Goal: Task Accomplishment & Management: Manage account settings

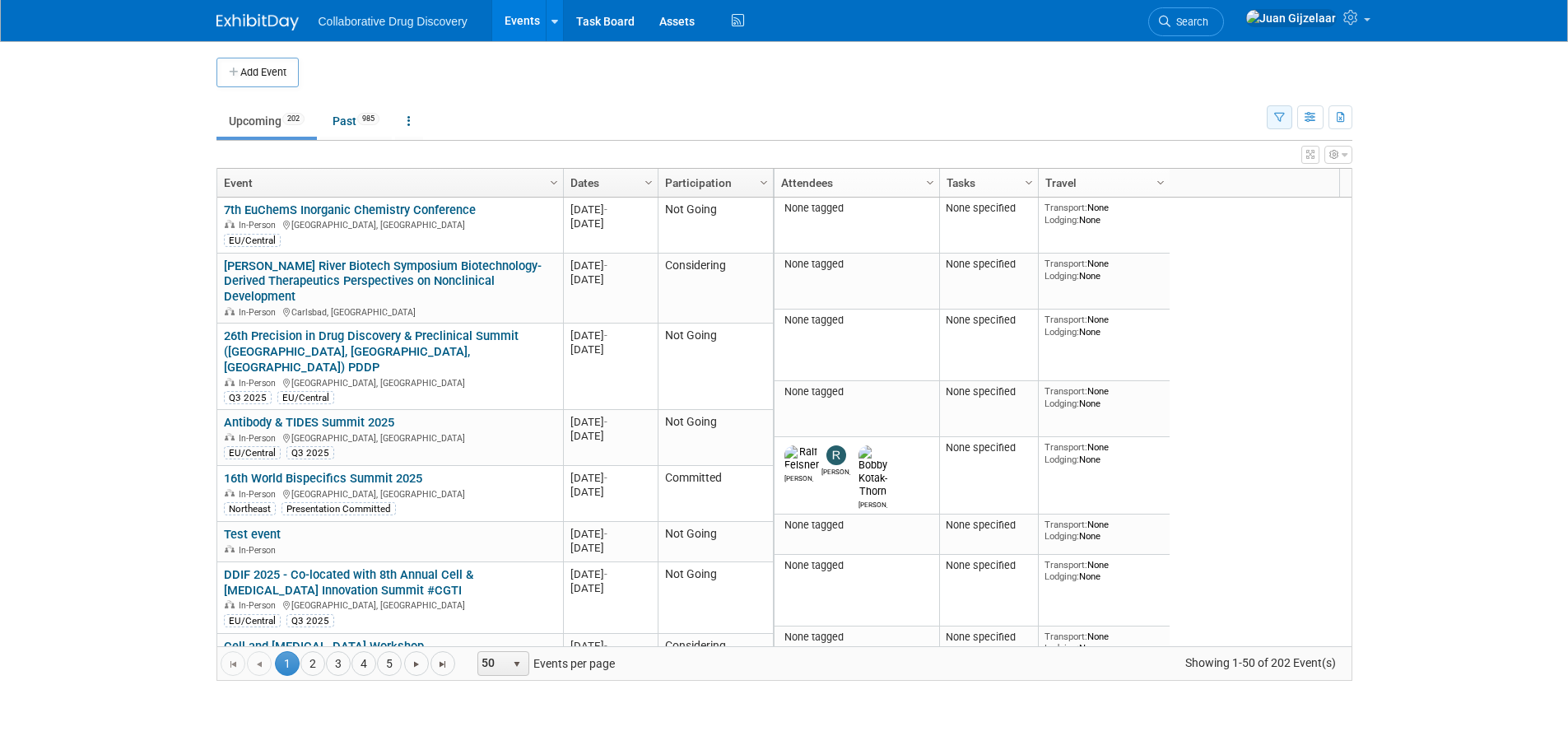
click at [1279, 120] on icon "button" at bounding box center [1280, 119] width 11 height 11
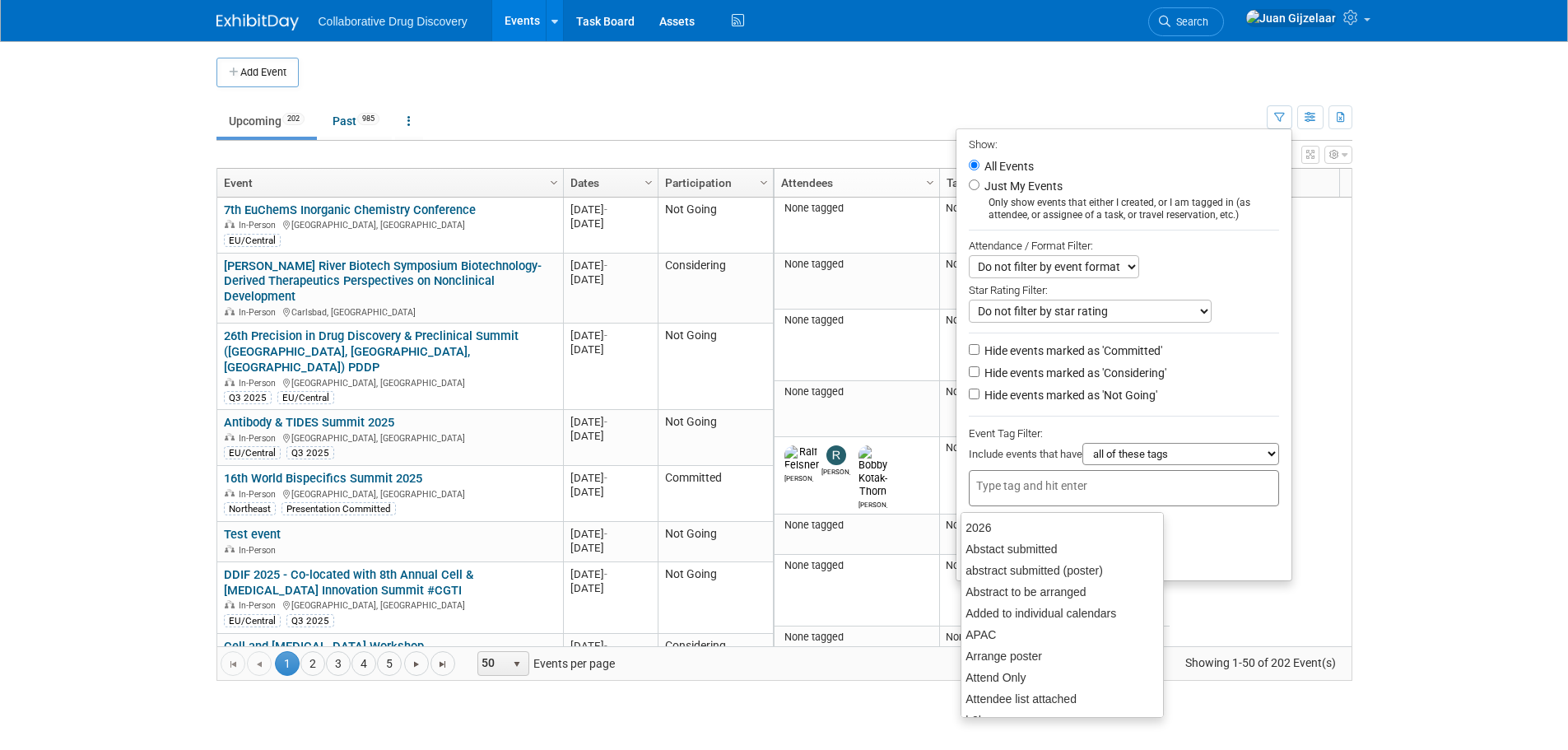
click at [1037, 493] on input "text" at bounding box center [1042, 485] width 131 height 16
type input "can"
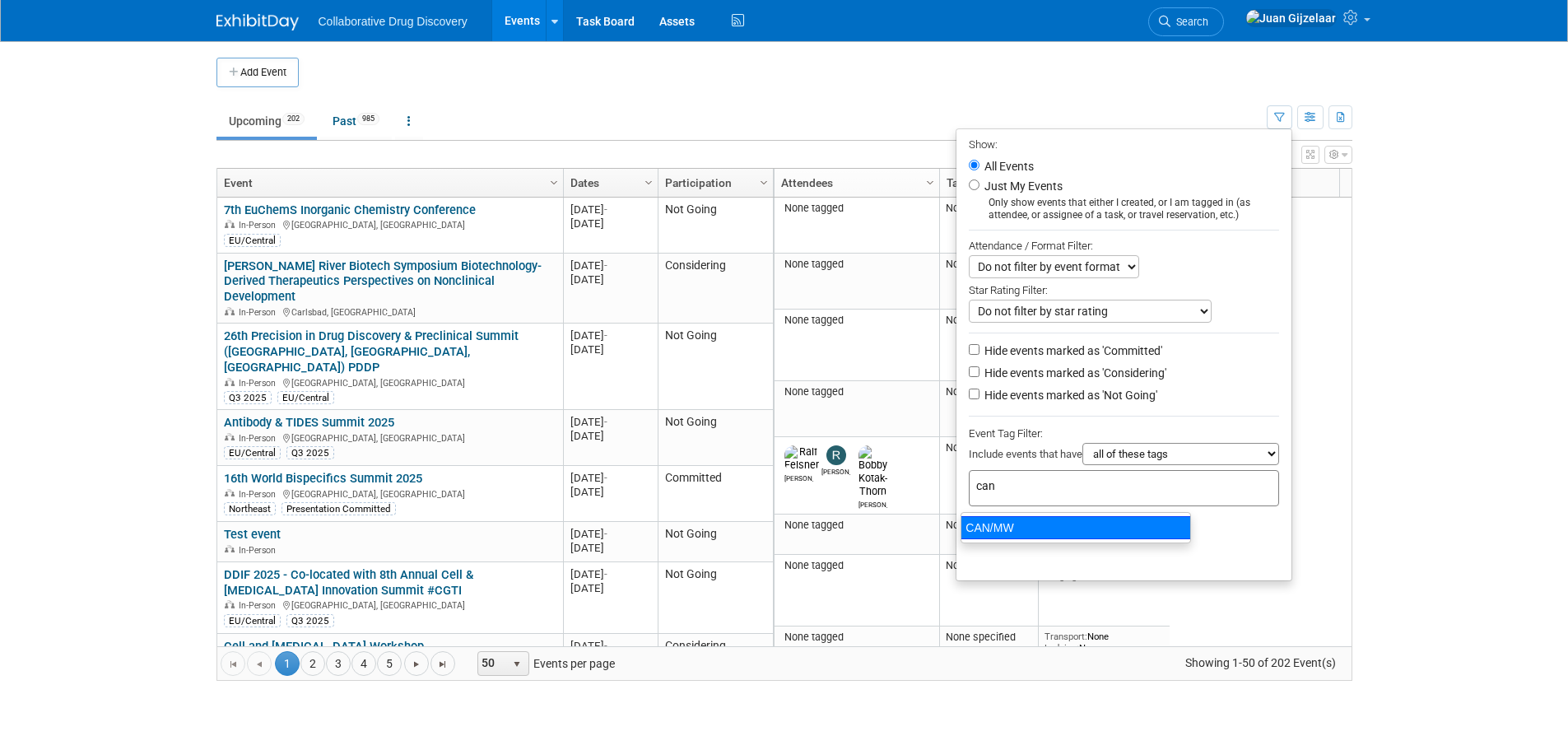
click at [1025, 538] on div "CAN/MW" at bounding box center [1076, 527] width 231 height 23
type input "CAN/MW"
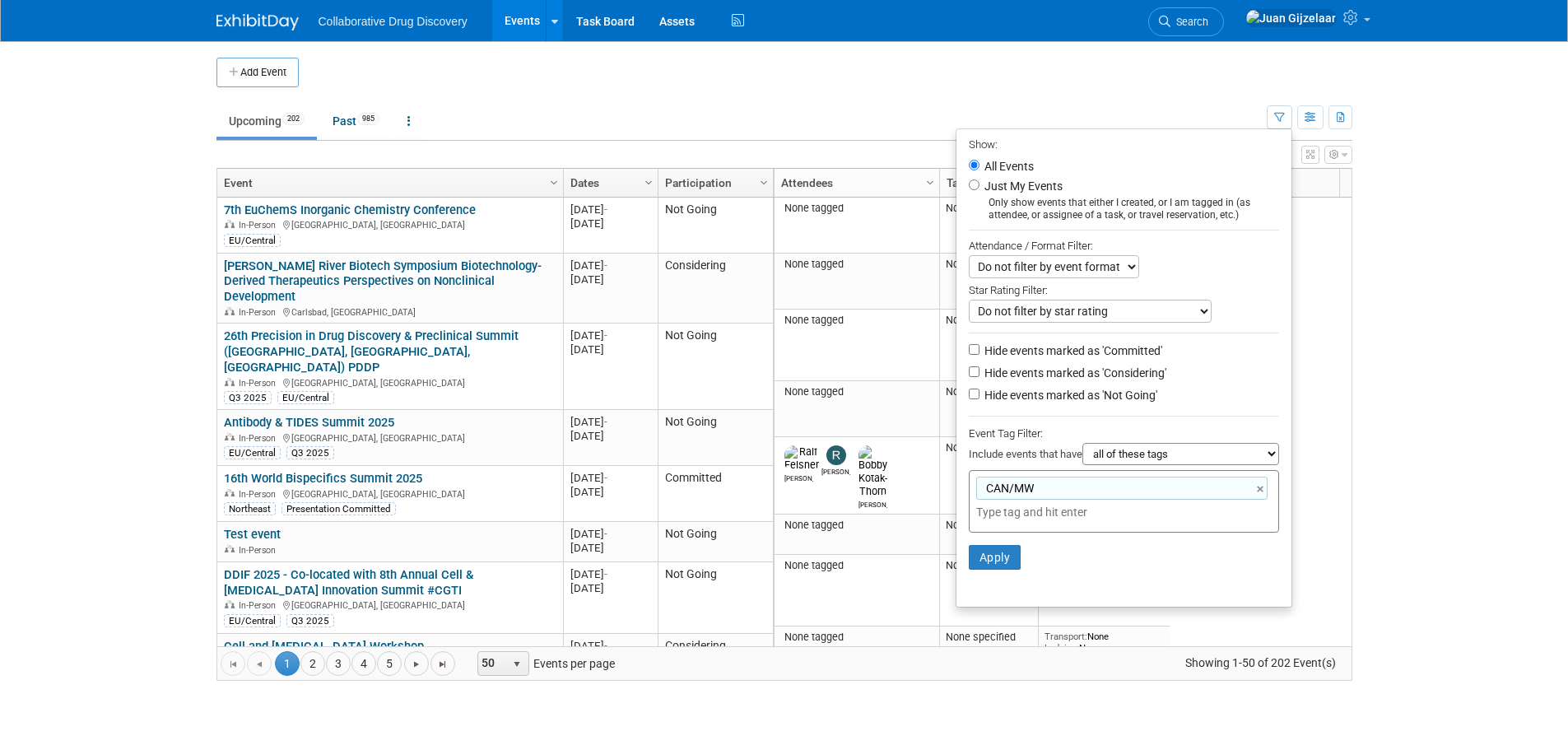
click at [981, 399] on label "Hide events marked as 'Not Going'" at bounding box center [1069, 395] width 176 height 16
click at [979, 399] on input "Hide events marked as 'Not Going'" at bounding box center [975, 394] width 11 height 11
checkbox input "true"
click at [984, 566] on button "Apply" at bounding box center [996, 557] width 53 height 25
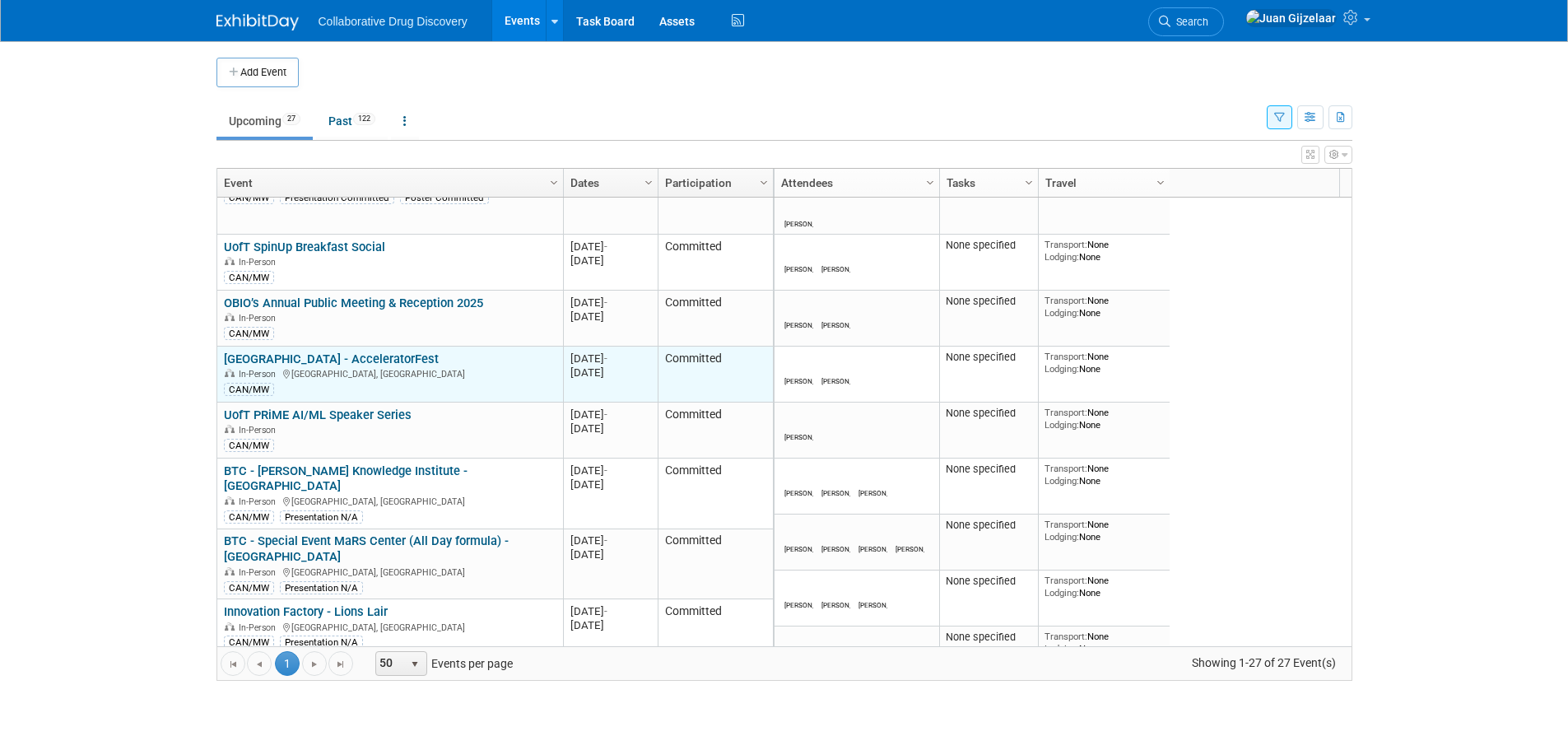
scroll to position [197, 0]
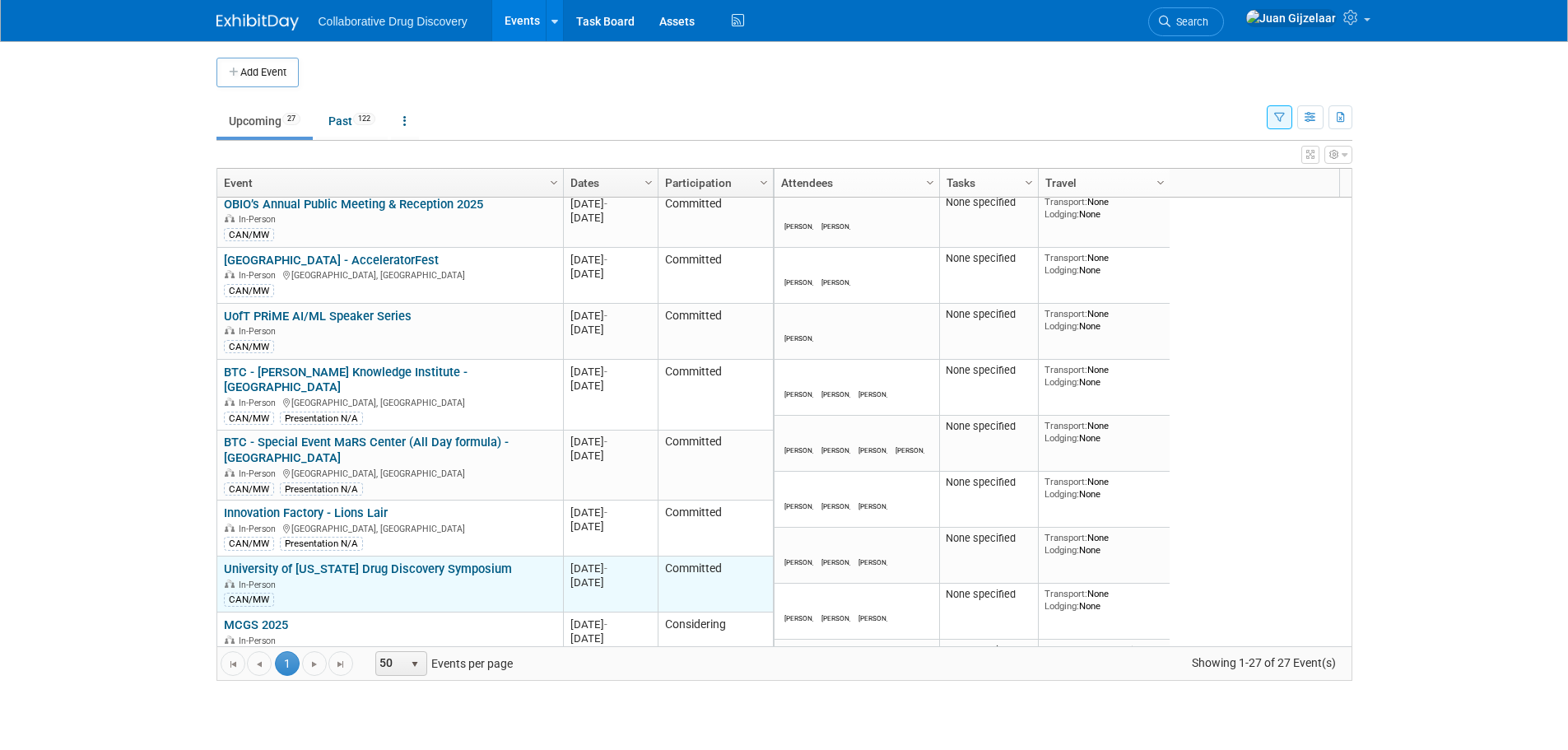
click at [305, 561] on link "University of [US_STATE] Drug Discovery Symposium" at bounding box center [368, 568] width 288 height 15
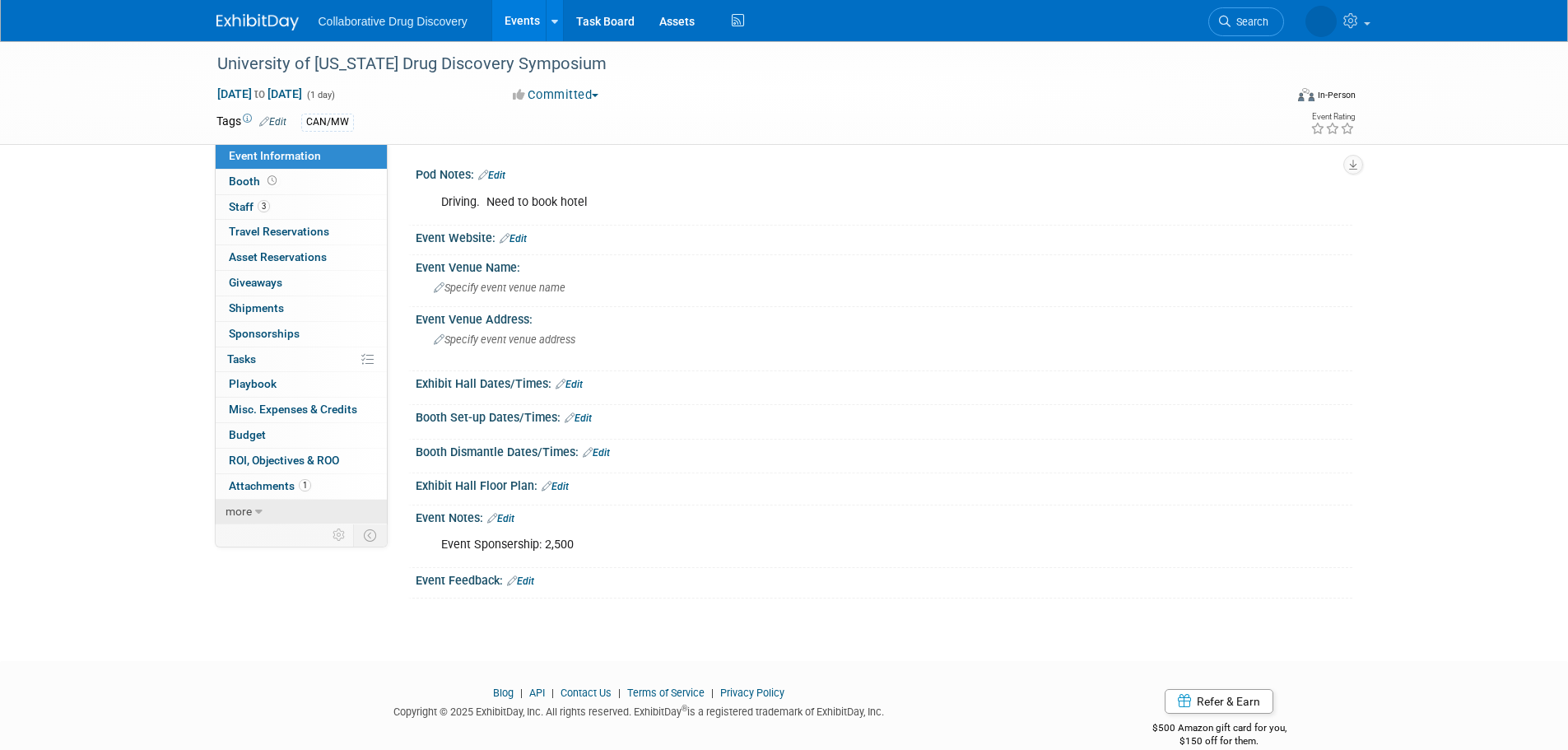
click at [254, 509] on link "more" at bounding box center [301, 512] width 172 height 25
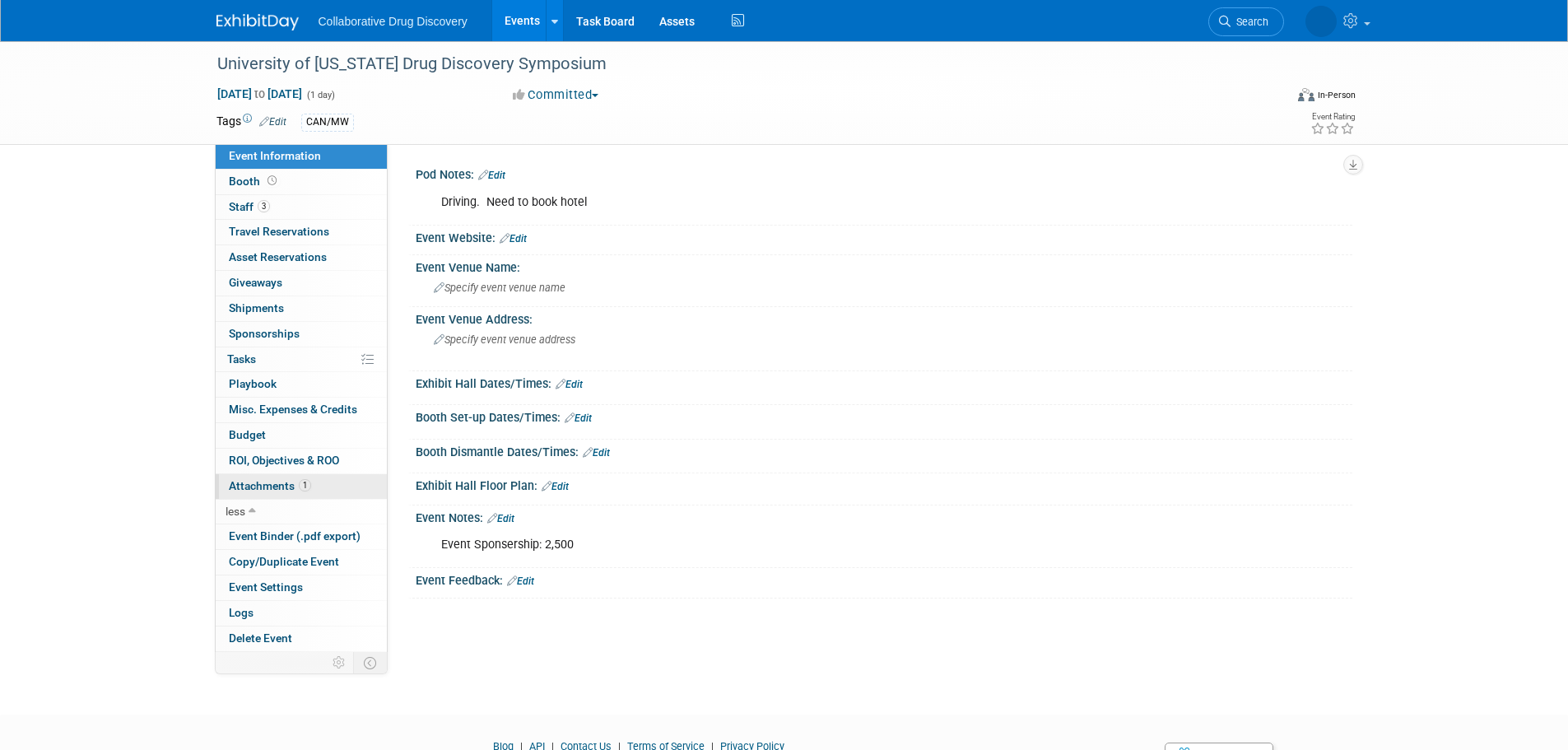
click at [270, 488] on span "Attachments 1" at bounding box center [270, 485] width 82 height 13
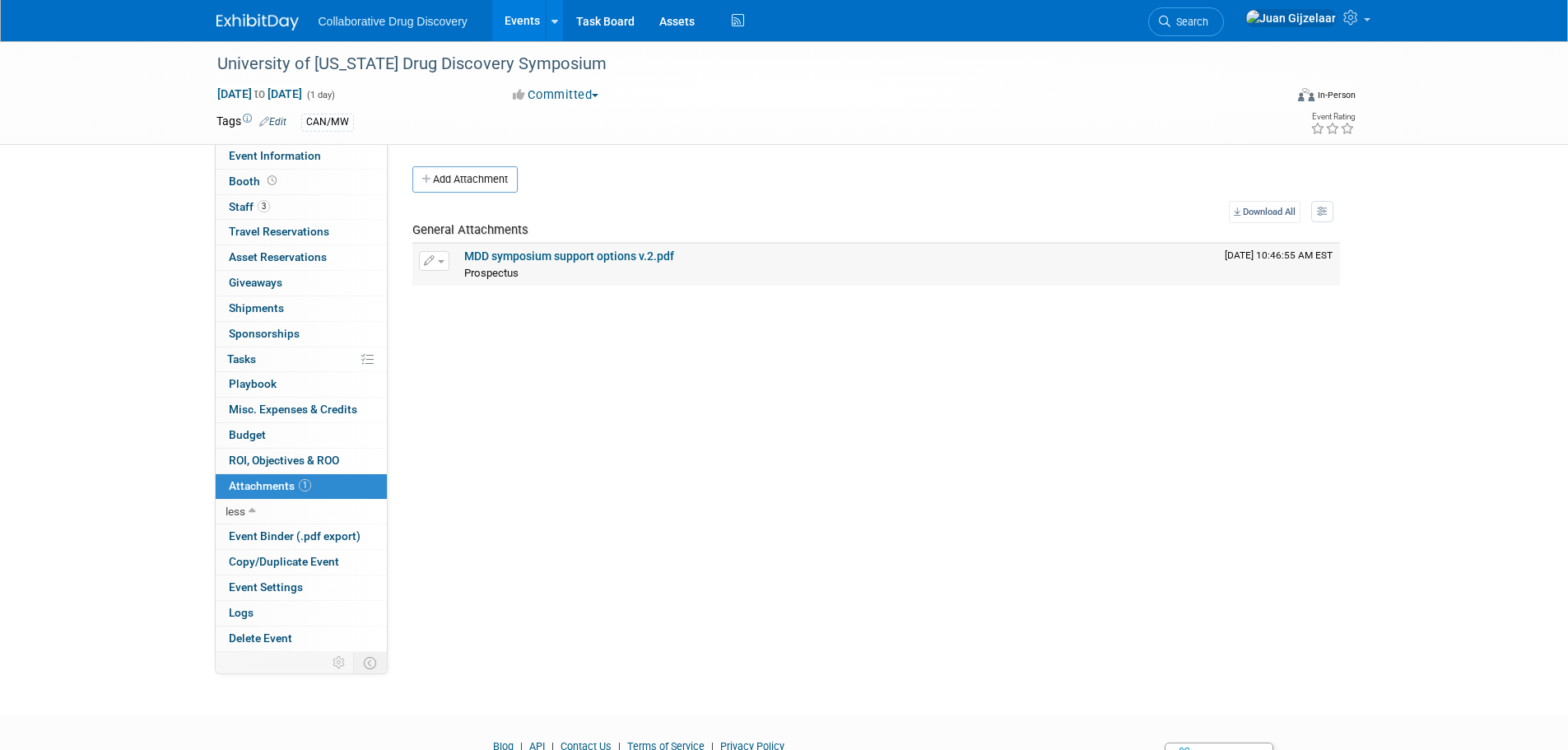
click at [543, 250] on link "MDD symposium support options v.2.pdf" at bounding box center [570, 255] width 210 height 13
click at [294, 232] on span "Travel Reservations 0" at bounding box center [279, 231] width 100 height 13
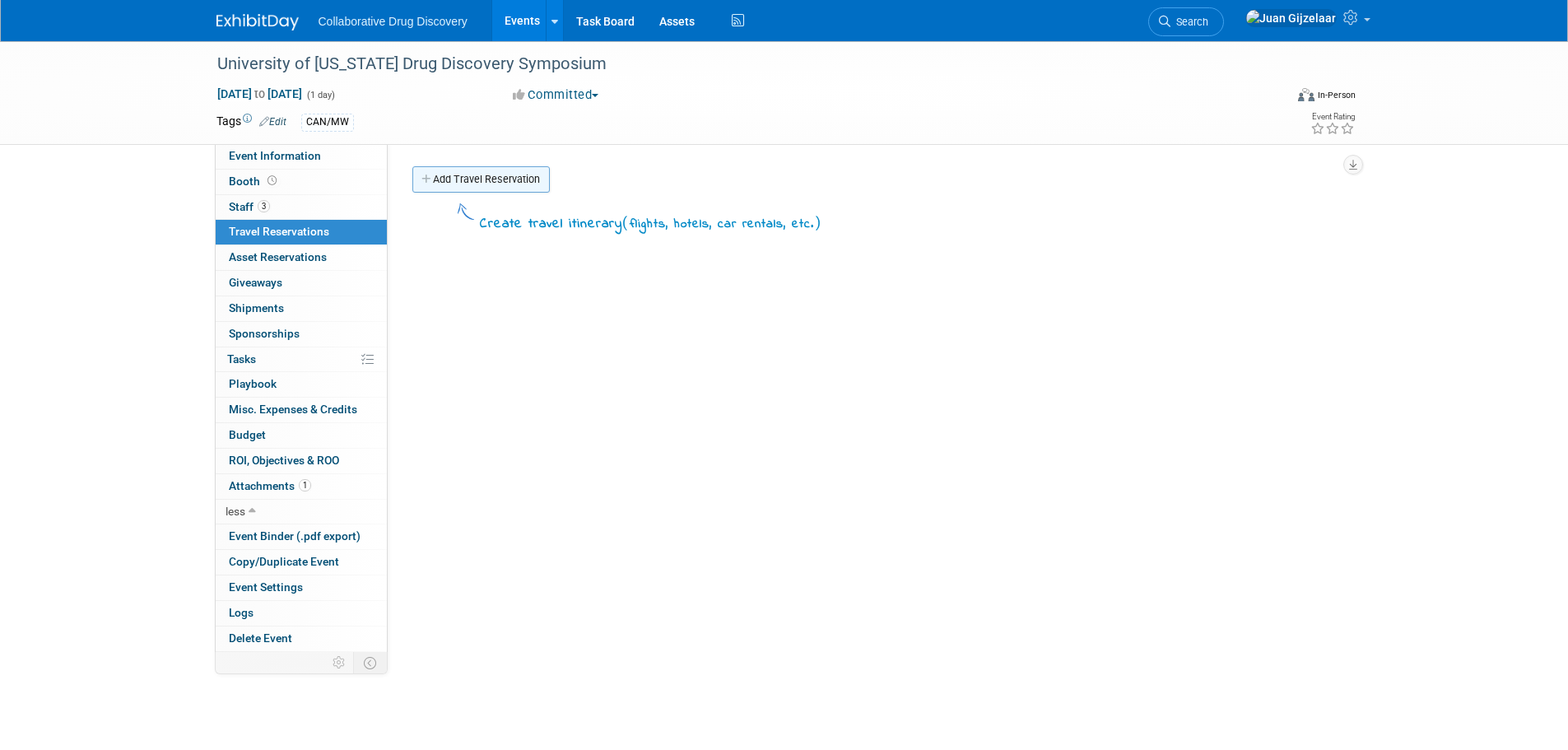
click at [463, 181] on link "Add Travel Reservation" at bounding box center [481, 179] width 138 height 26
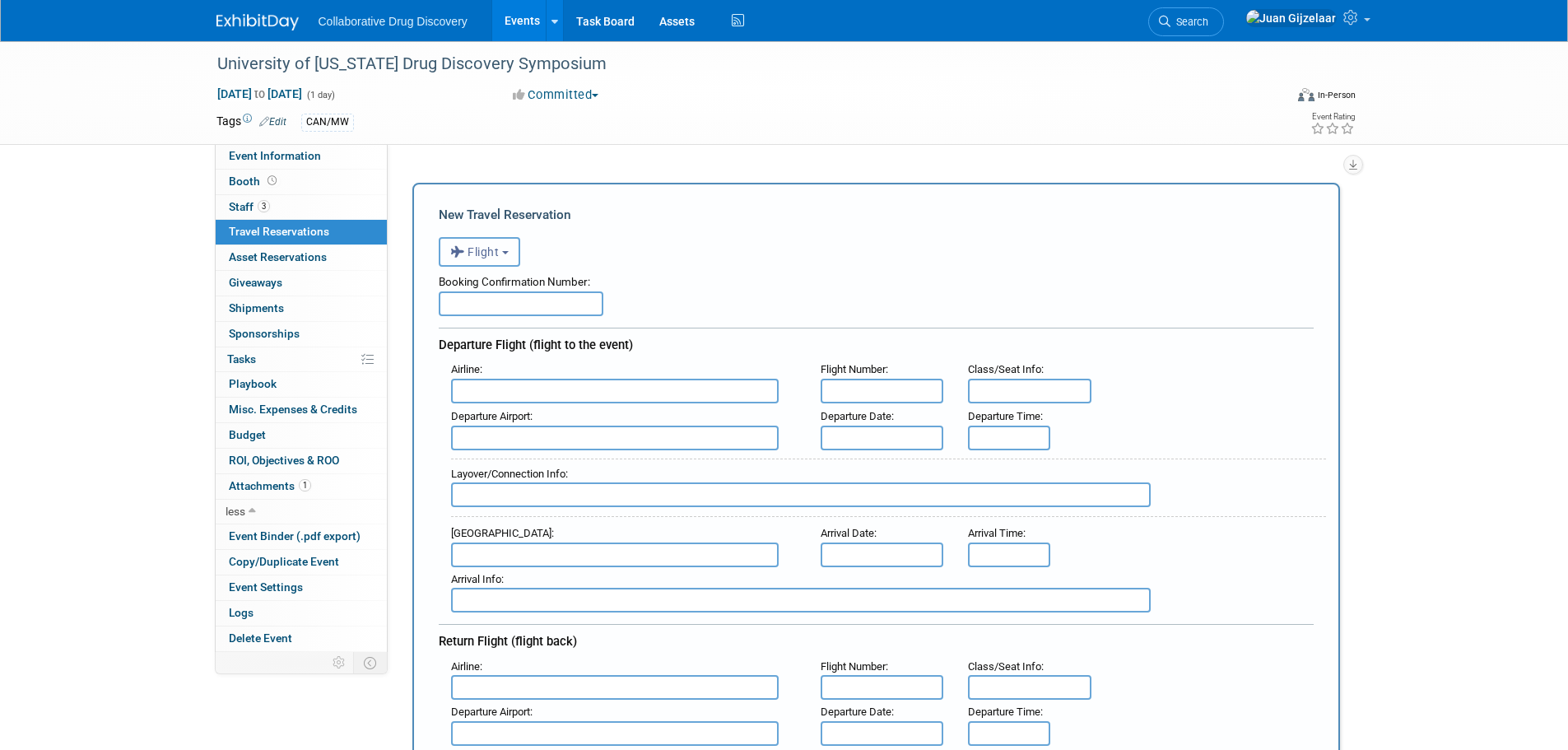
click at [505, 255] on button "Flight" at bounding box center [479, 252] width 81 height 29
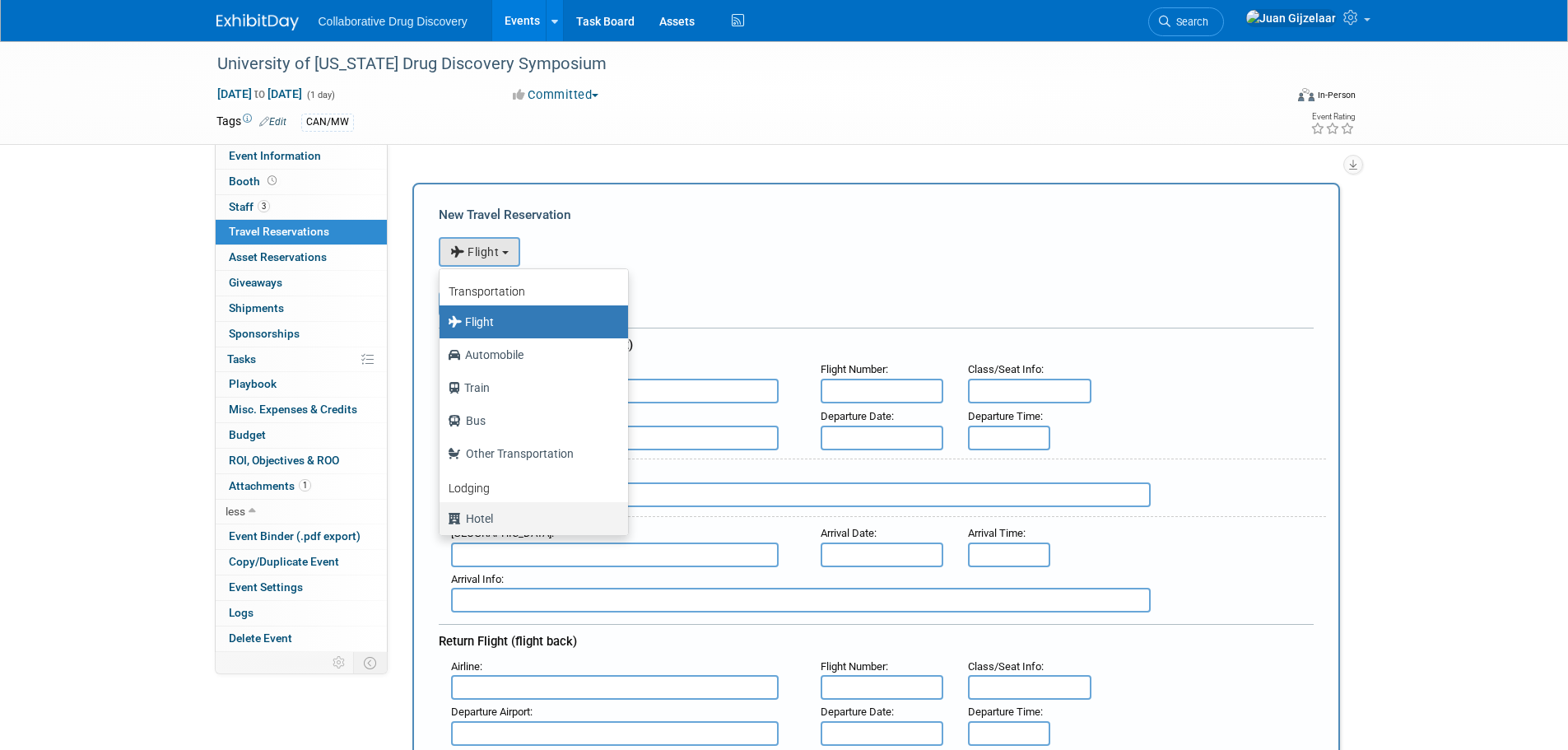
click at [503, 522] on label "Hotel" at bounding box center [529, 518] width 163 height 26
click at [442, 522] on input "Hotel" at bounding box center [437, 516] width 11 height 11
select select "6"
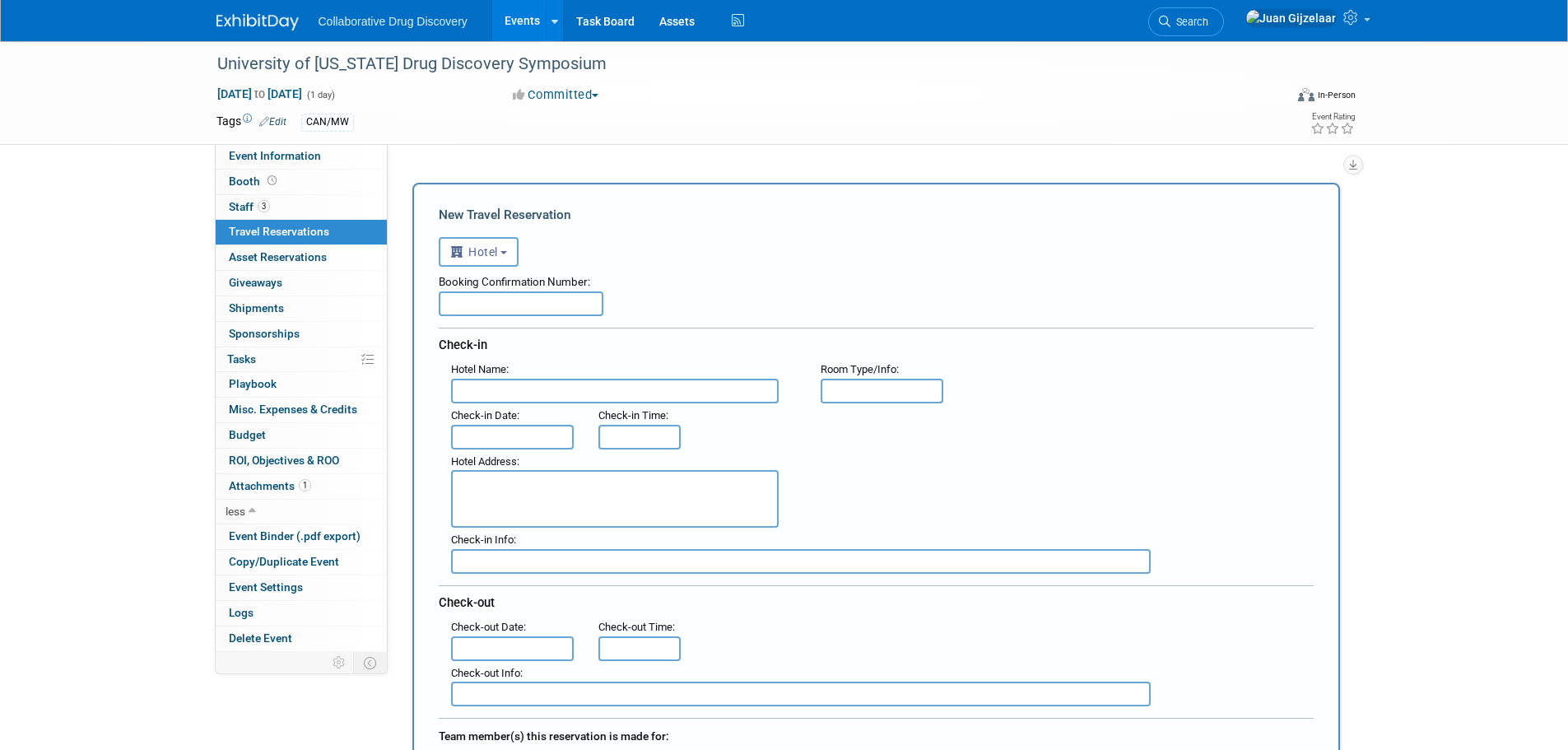
click at [494, 303] on input "text" at bounding box center [521, 303] width 164 height 25
paste input "80555328"
type input "80555328"
click at [541, 391] on input "text" at bounding box center [614, 391] width 328 height 25
paste input "Homewood Suites by Hilton Ann Arbor"
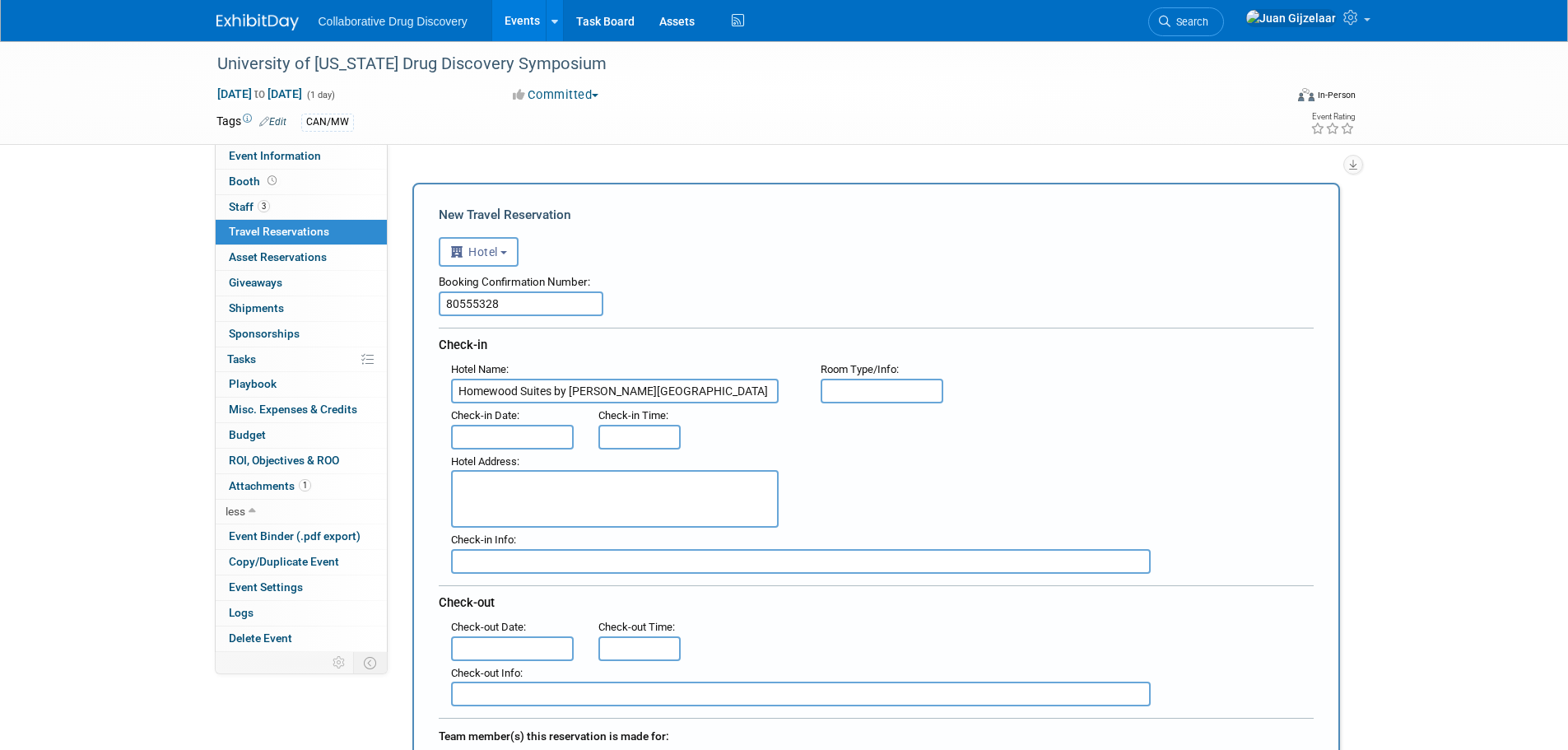
type input "Homewood Suites by Hilton Ann Arbor"
click at [524, 434] on input "text" at bounding box center [512, 436] width 123 height 25
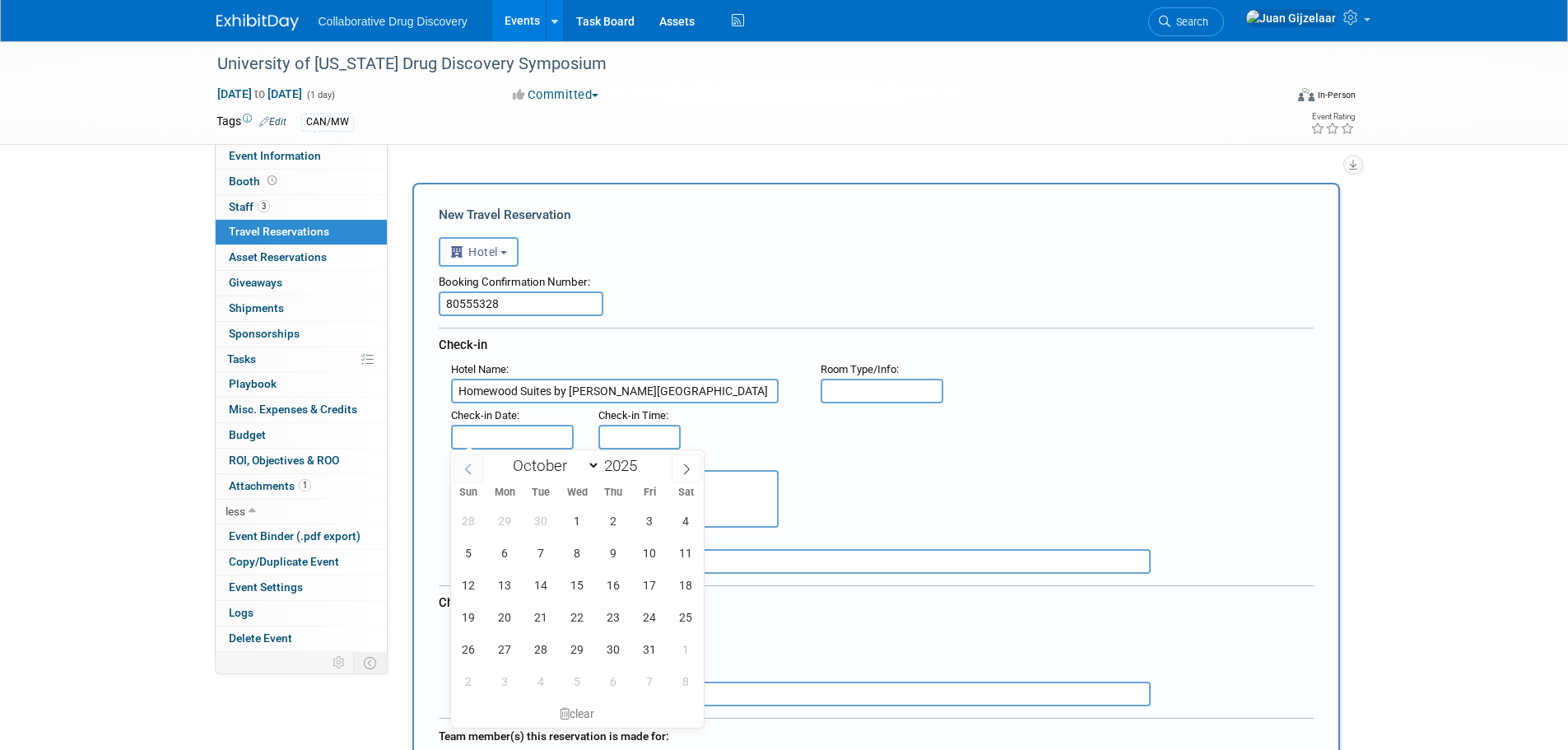
click at [465, 460] on span at bounding box center [468, 468] width 29 height 28
select select "8"
click at [507, 651] on span "29" at bounding box center [505, 649] width 32 height 32
type input "Sep 29, 2025"
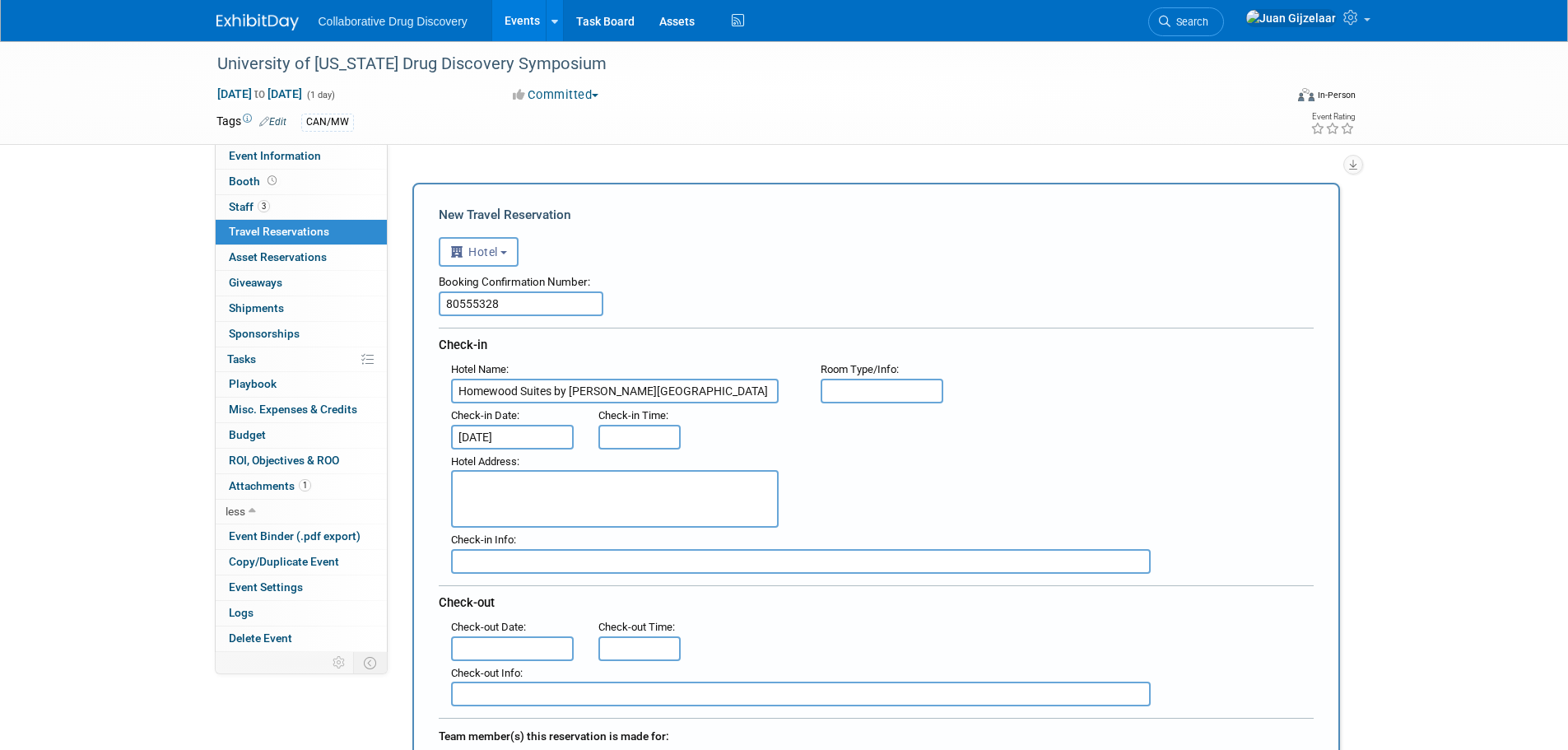
type input "3:00 PM"
click at [623, 442] on input "3:00 PM" at bounding box center [640, 436] width 82 height 25
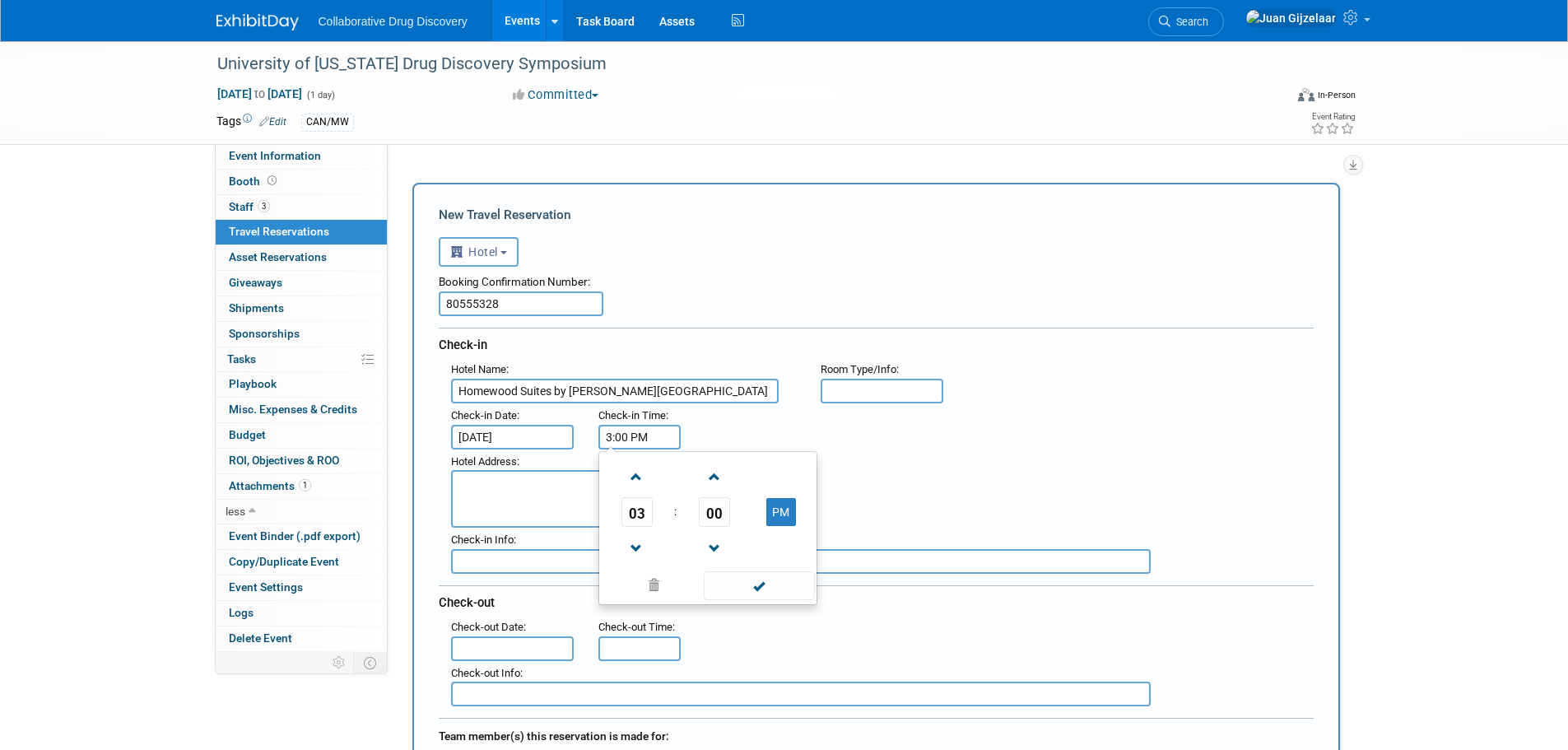
click at [500, 575] on div "Booking Confirmation Number: 80555328 Check-in Hotel Name : Homewood Suites by …" at bounding box center [876, 486] width 875 height 440
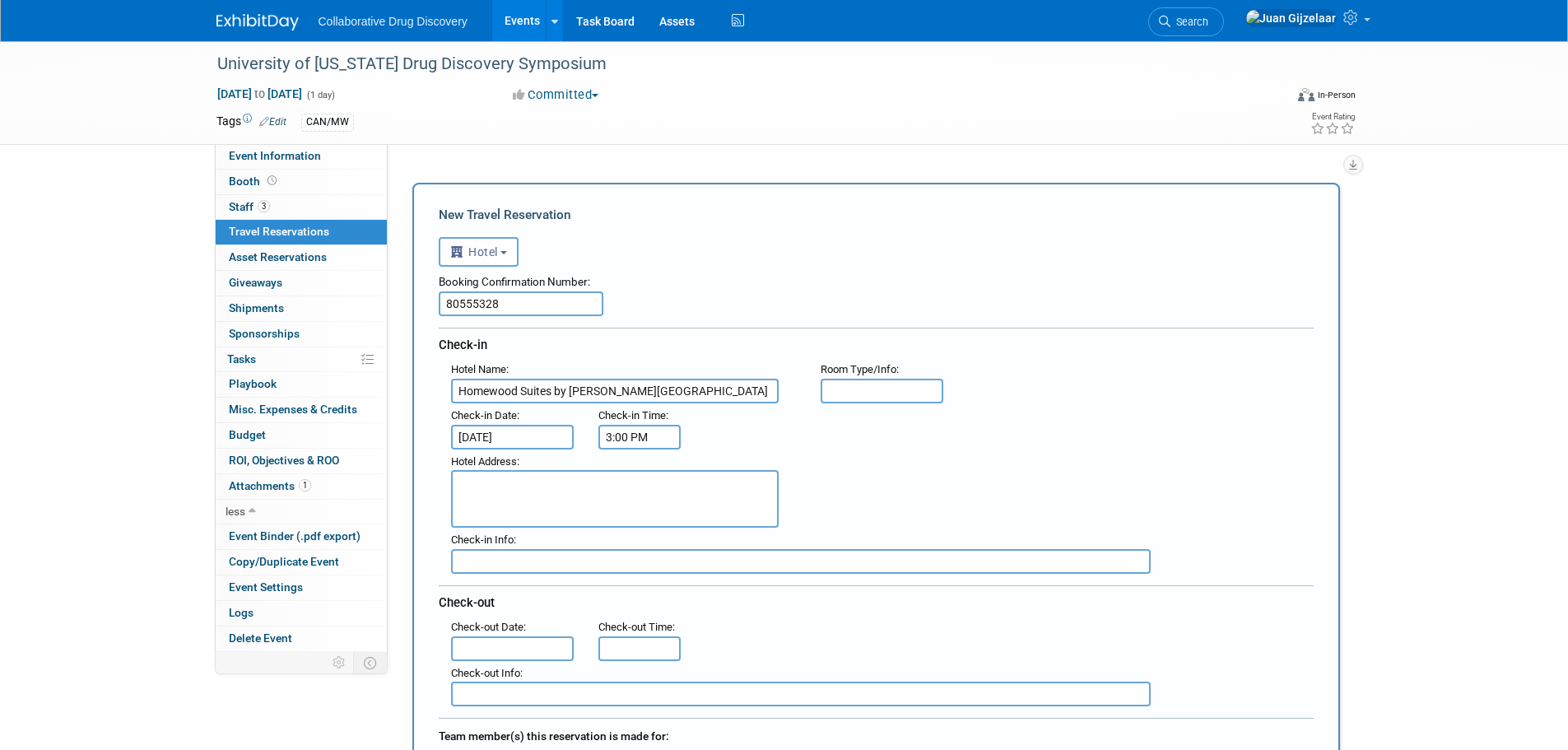
click at [497, 642] on input "text" at bounding box center [512, 648] width 123 height 25
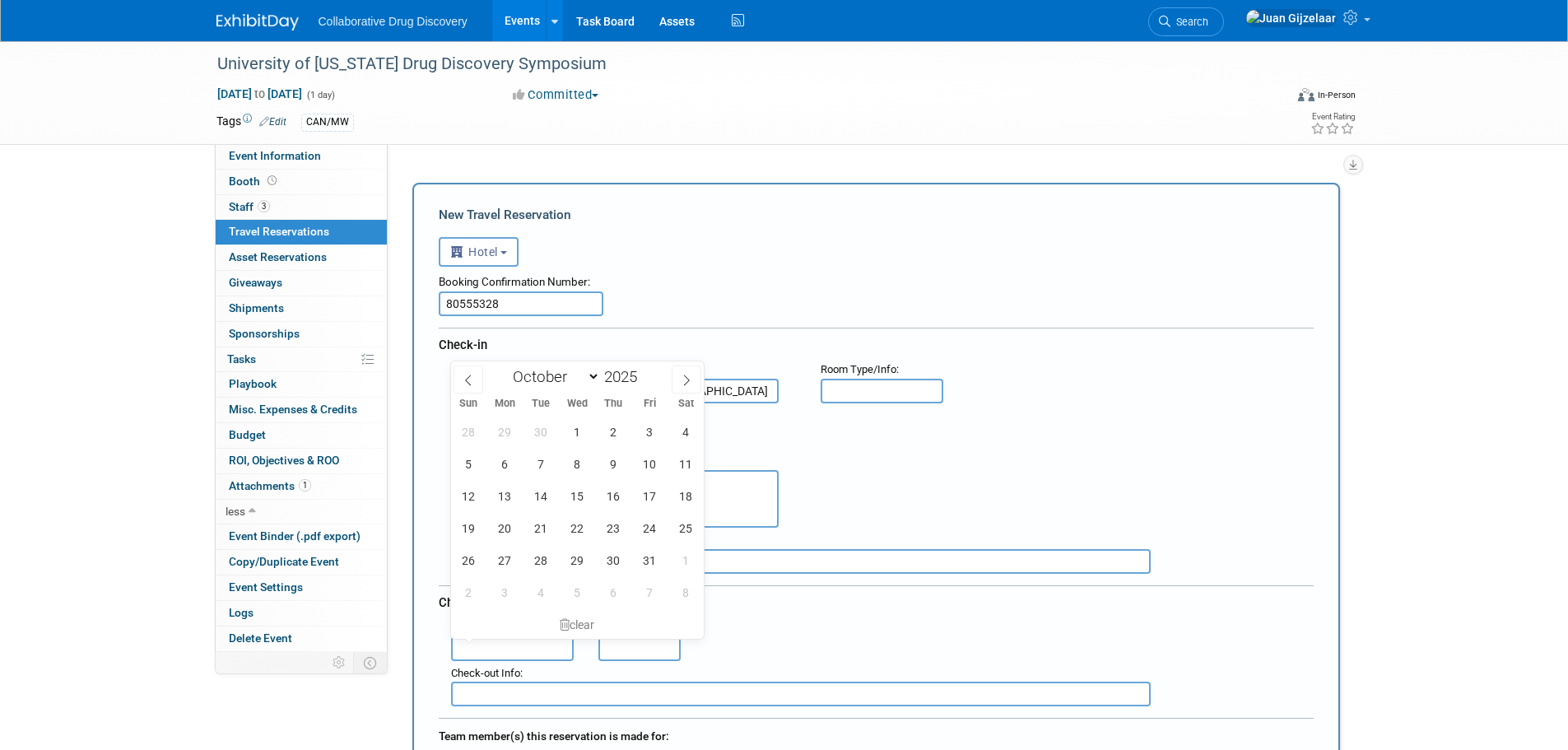
click at [847, 478] on div "Hotel Address :" at bounding box center [883, 488] width 887 height 79
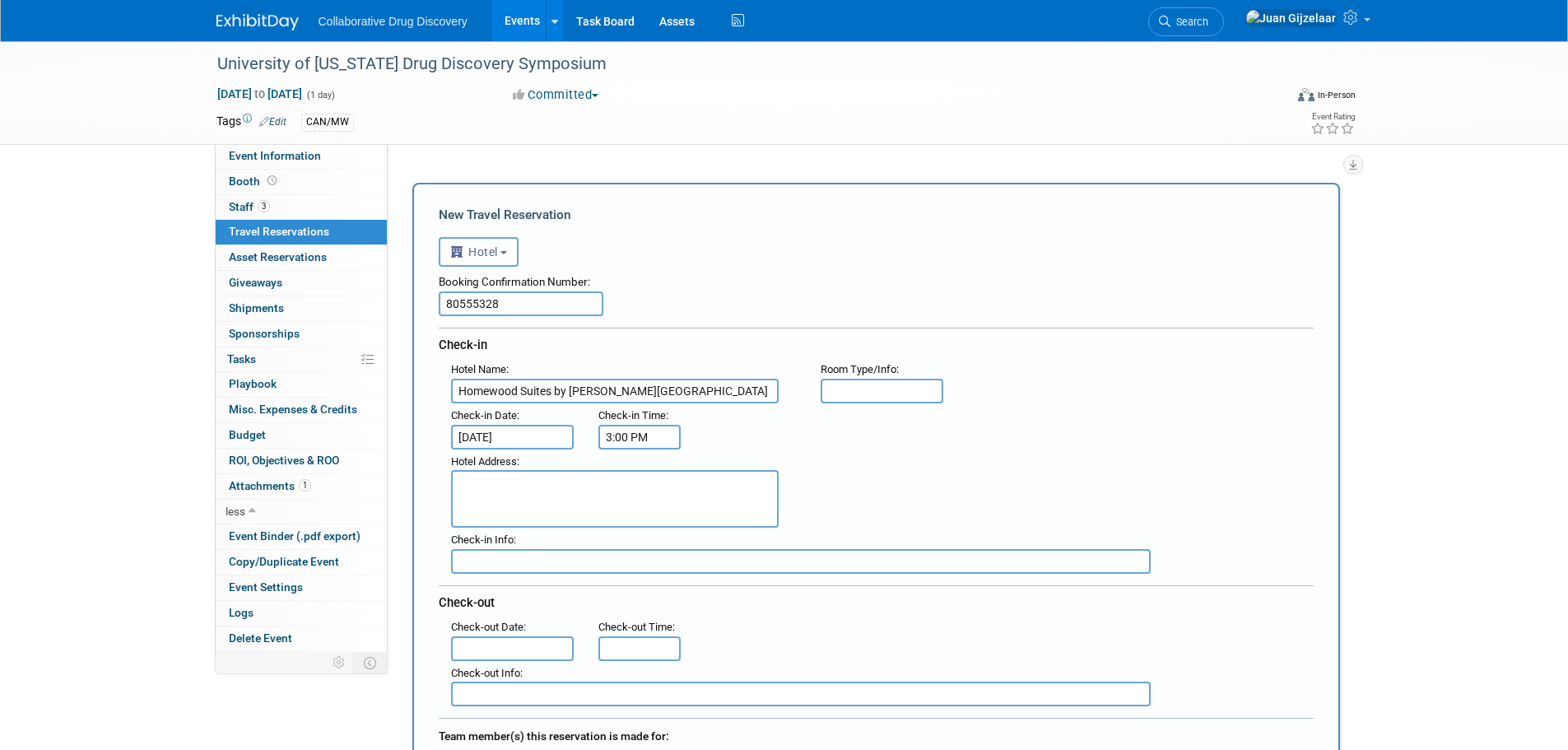
click at [486, 430] on input "Sep 29, 2025" at bounding box center [512, 436] width 123 height 25
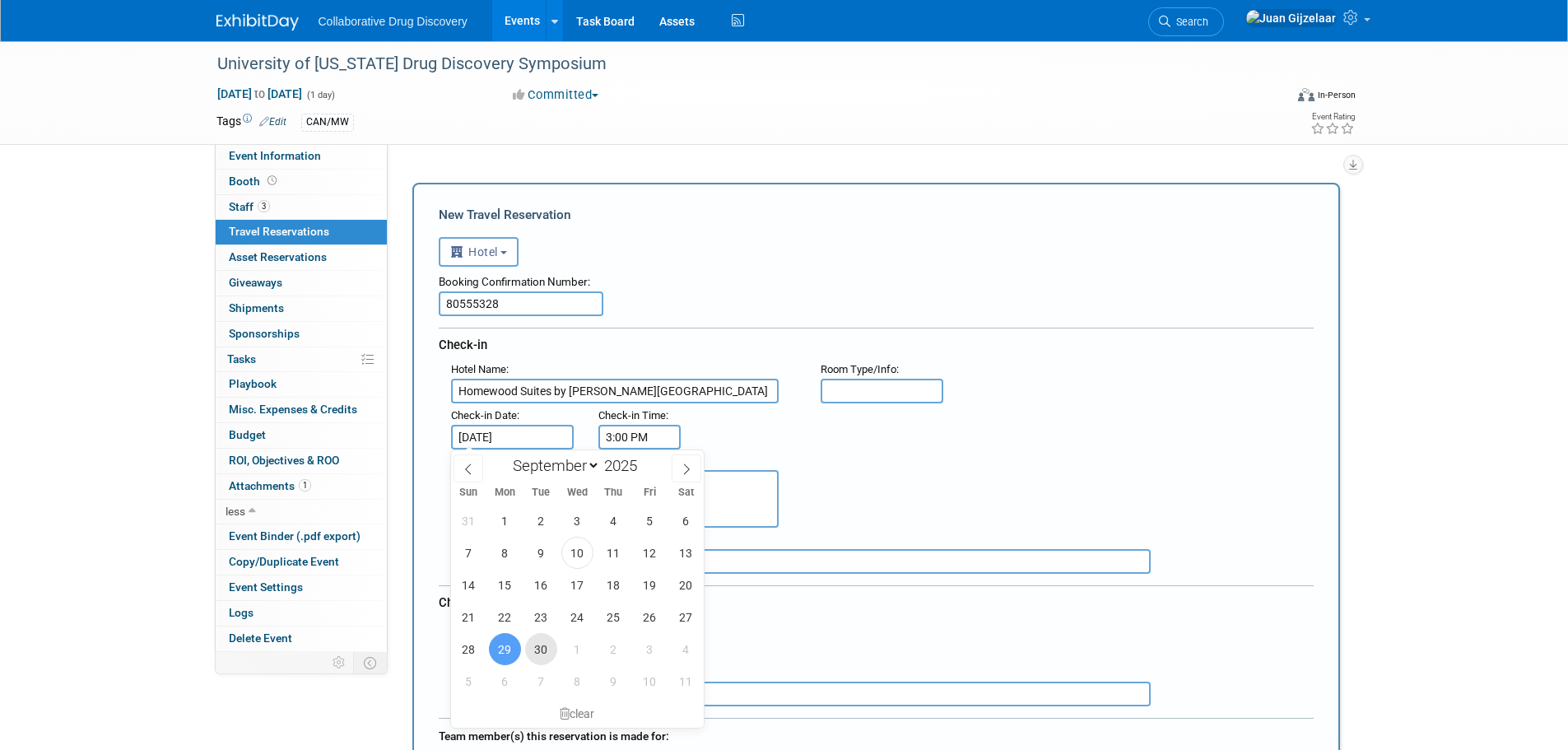
click at [536, 653] on span "30" at bounding box center [540, 649] width 32 height 32
type input "Sep 30, 2025"
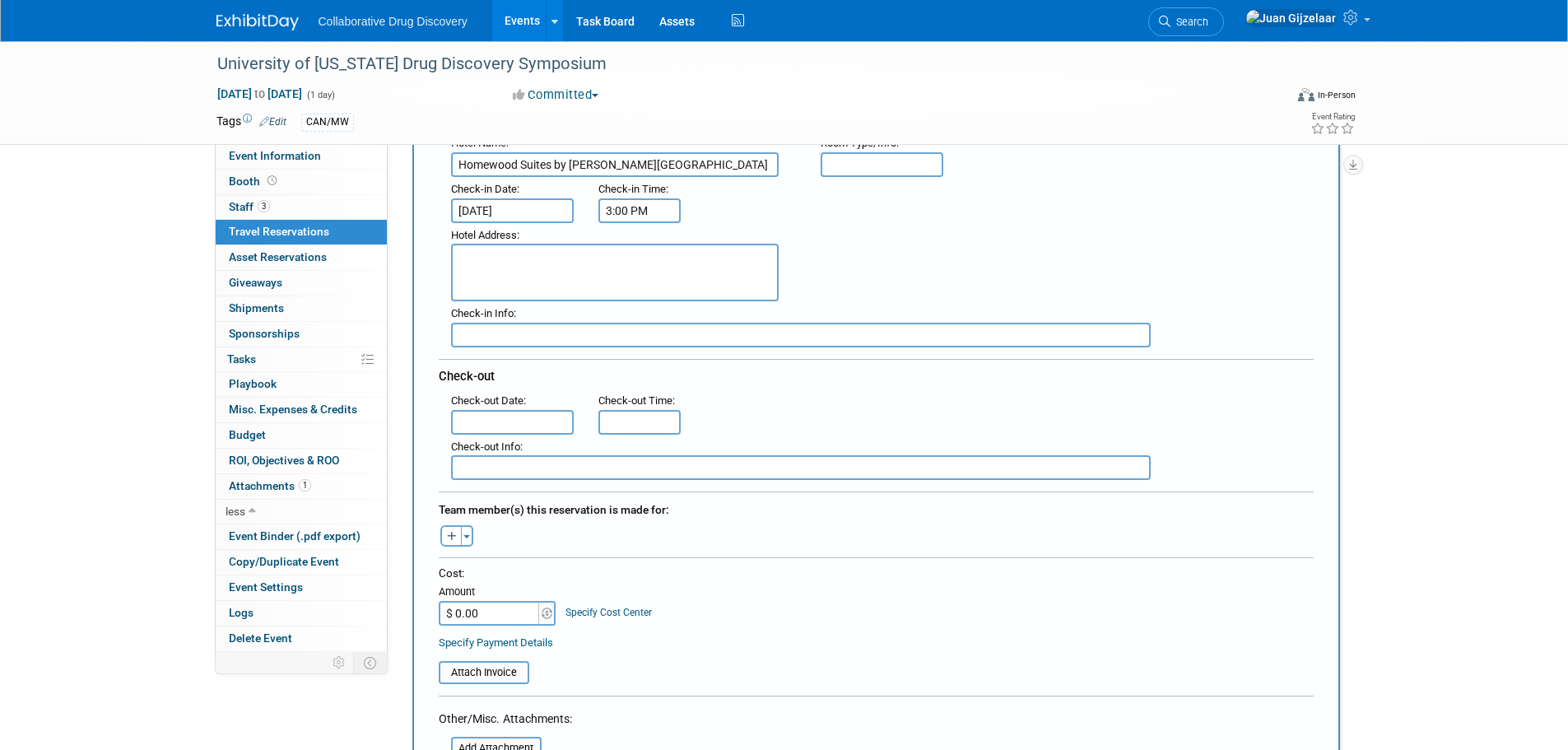
scroll to position [247, 0]
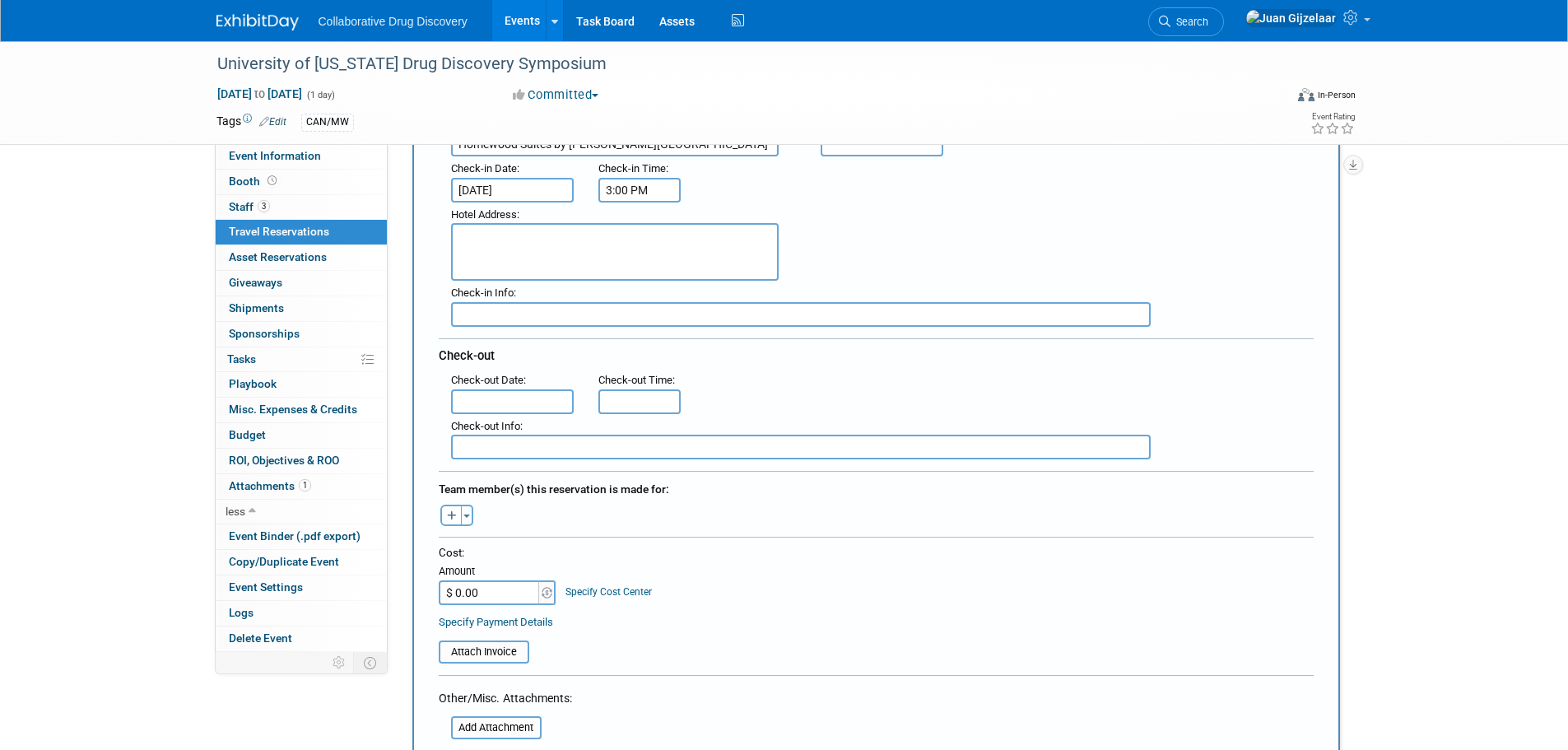
click at [488, 390] on input "text" at bounding box center [512, 401] width 123 height 25
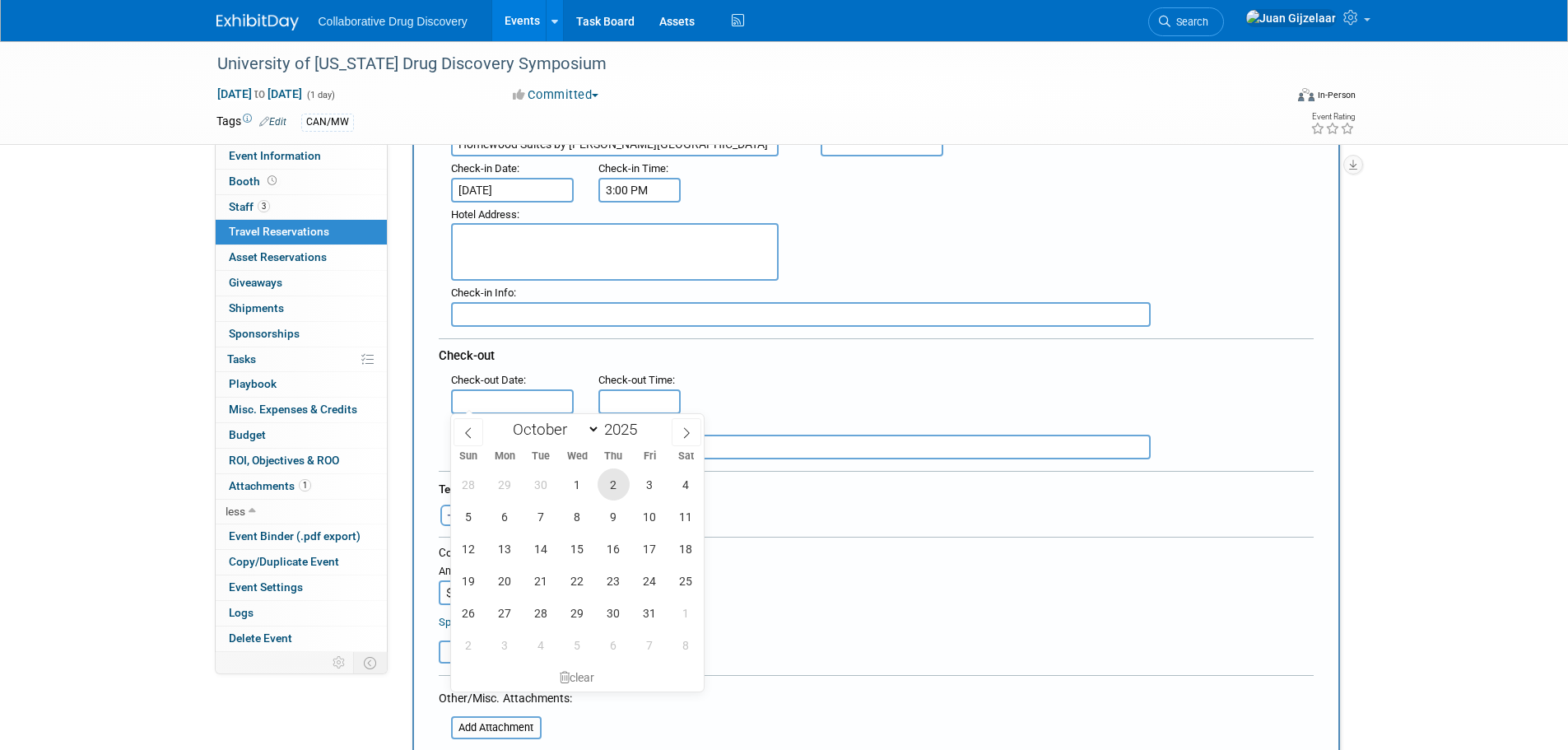
click at [608, 483] on span "2" at bounding box center [613, 484] width 32 height 32
type input "Oct 2, 2025"
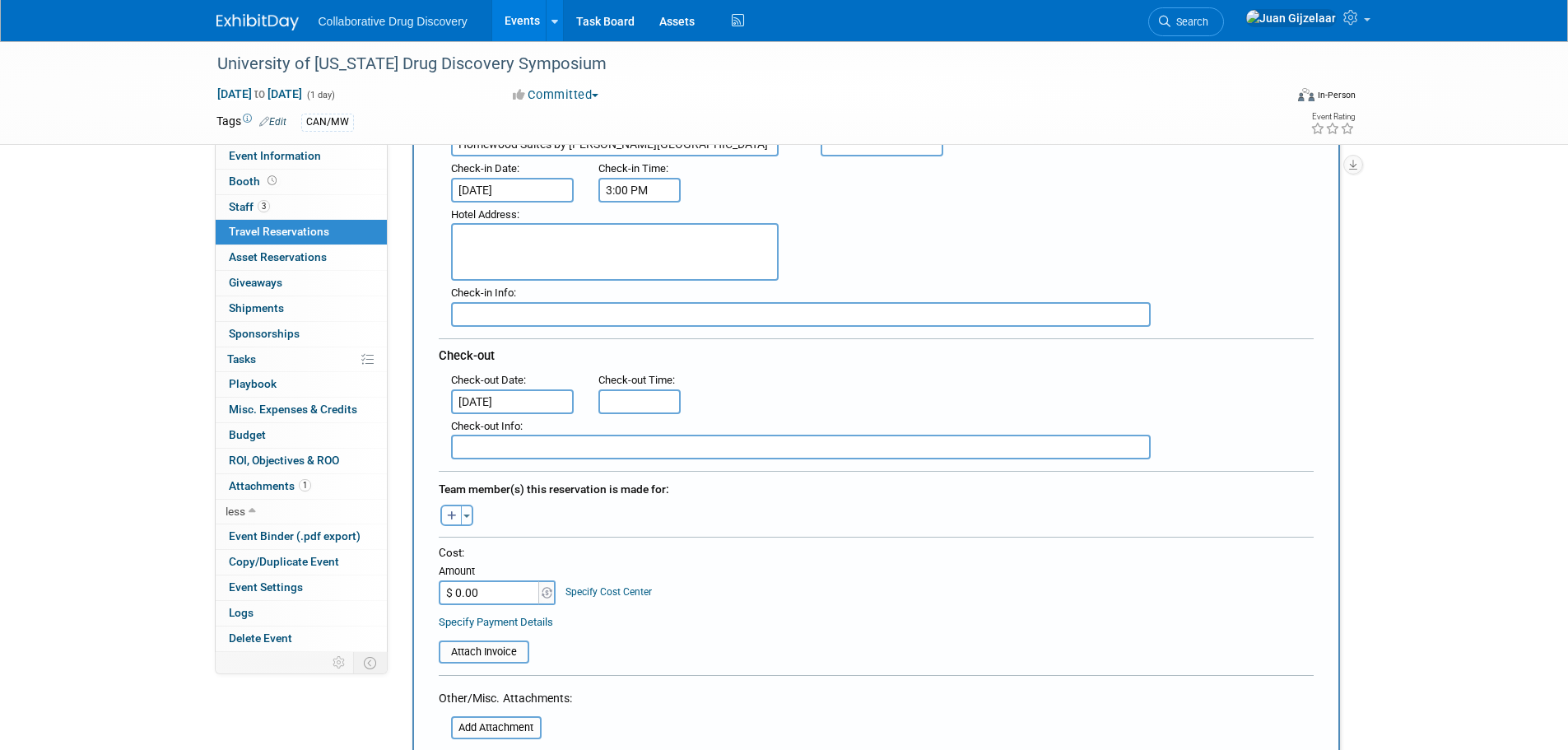
click at [449, 511] on icon "button" at bounding box center [452, 516] width 10 height 11
select select
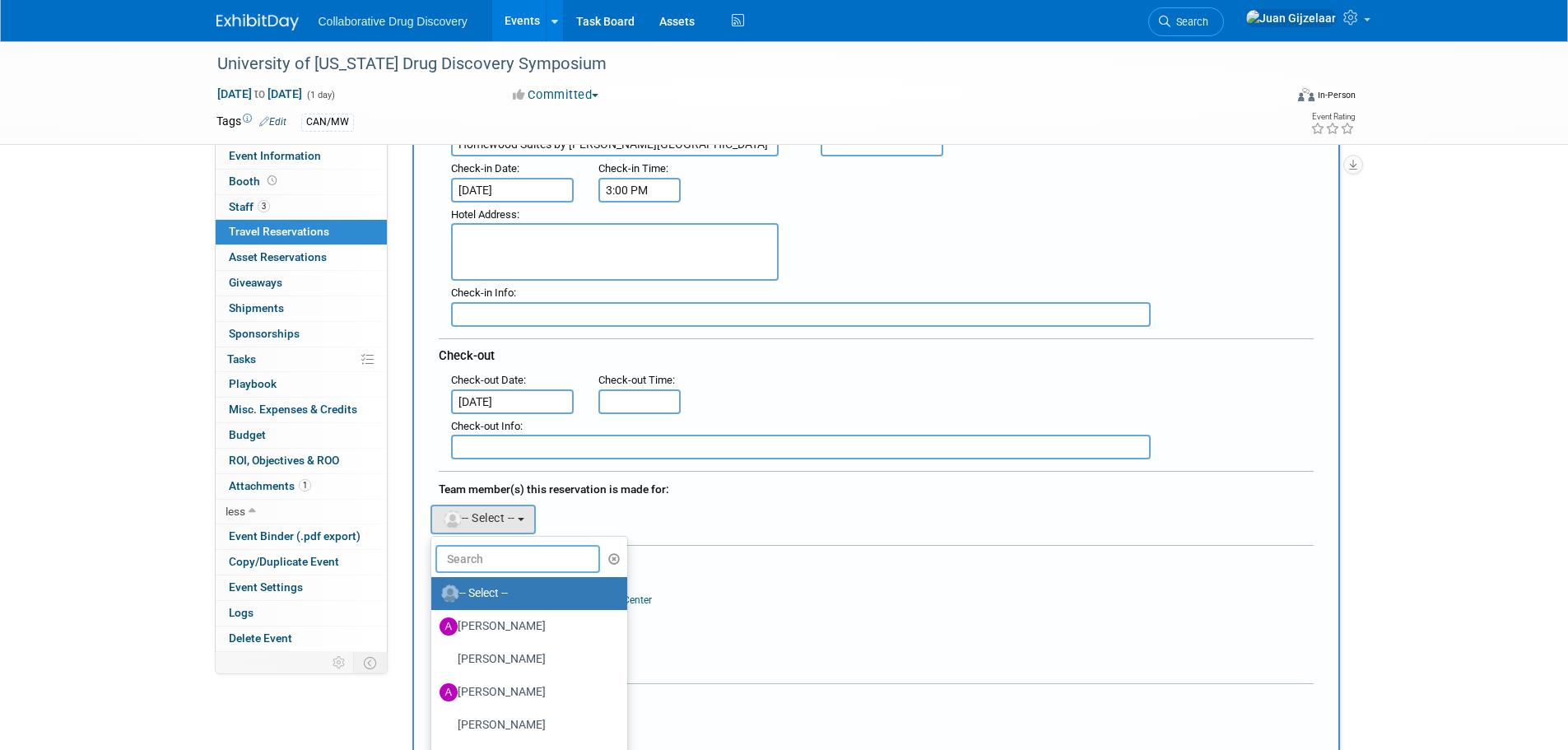
click at [504, 558] on input "text" at bounding box center [517, 558] width 164 height 28
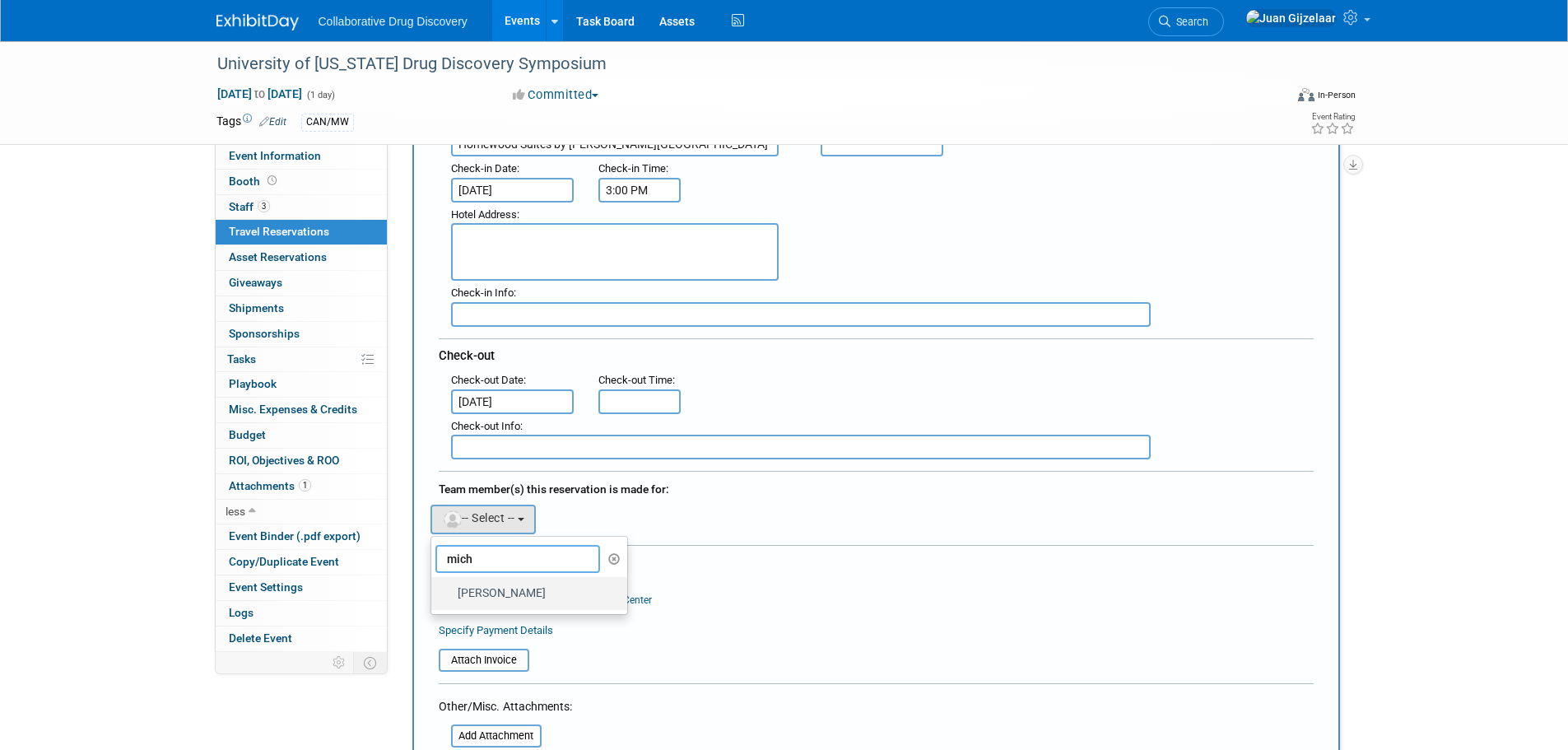
type input "mich"
click at [508, 595] on label "Michael Woodhouse" at bounding box center [526, 593] width 172 height 26
click at [434, 595] on input "Michael Woodhouse" at bounding box center [429, 591] width 11 height 11
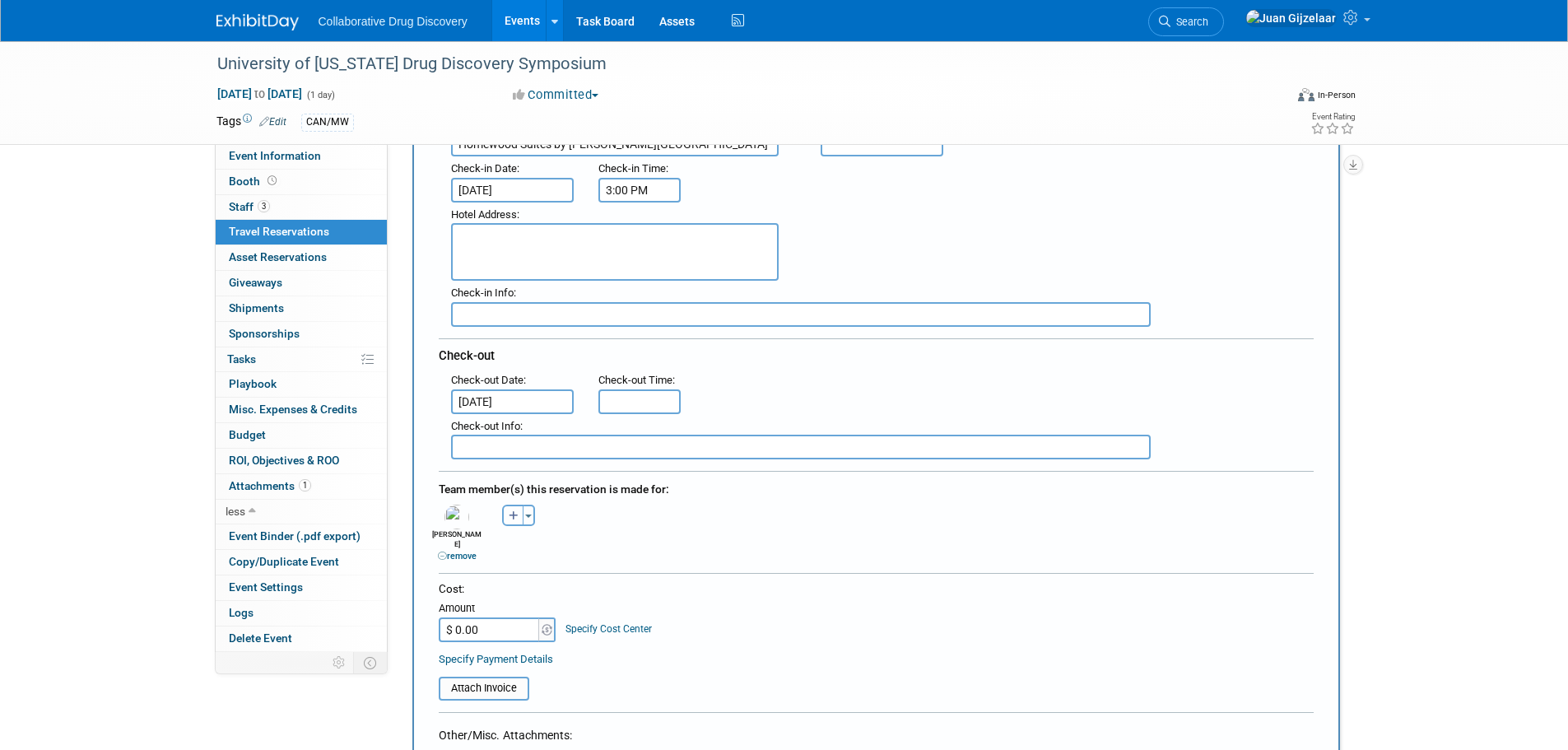
click at [508, 519] on button "button" at bounding box center [512, 515] width 21 height 21
select select
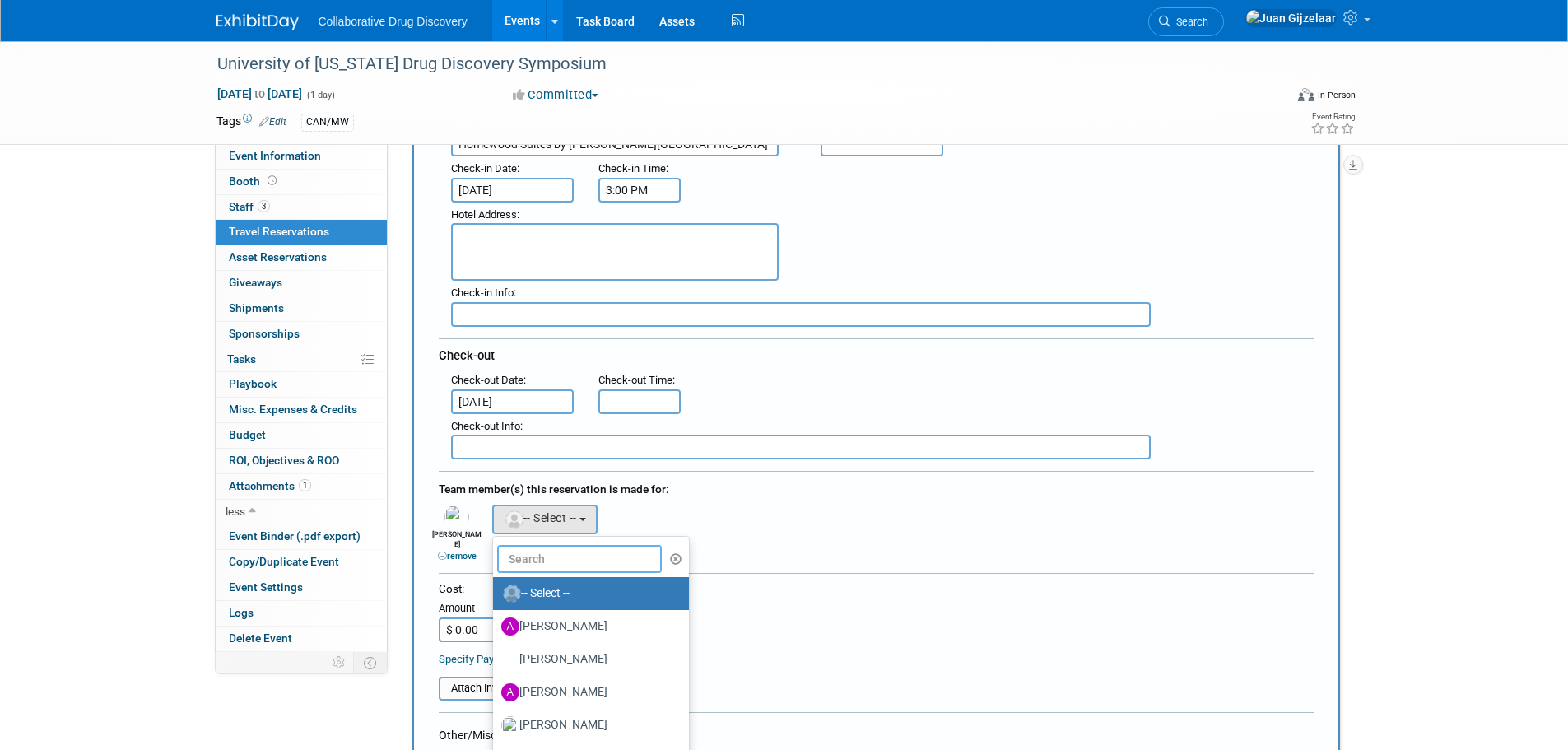
click at [547, 558] on input "text" at bounding box center [580, 558] width 164 height 28
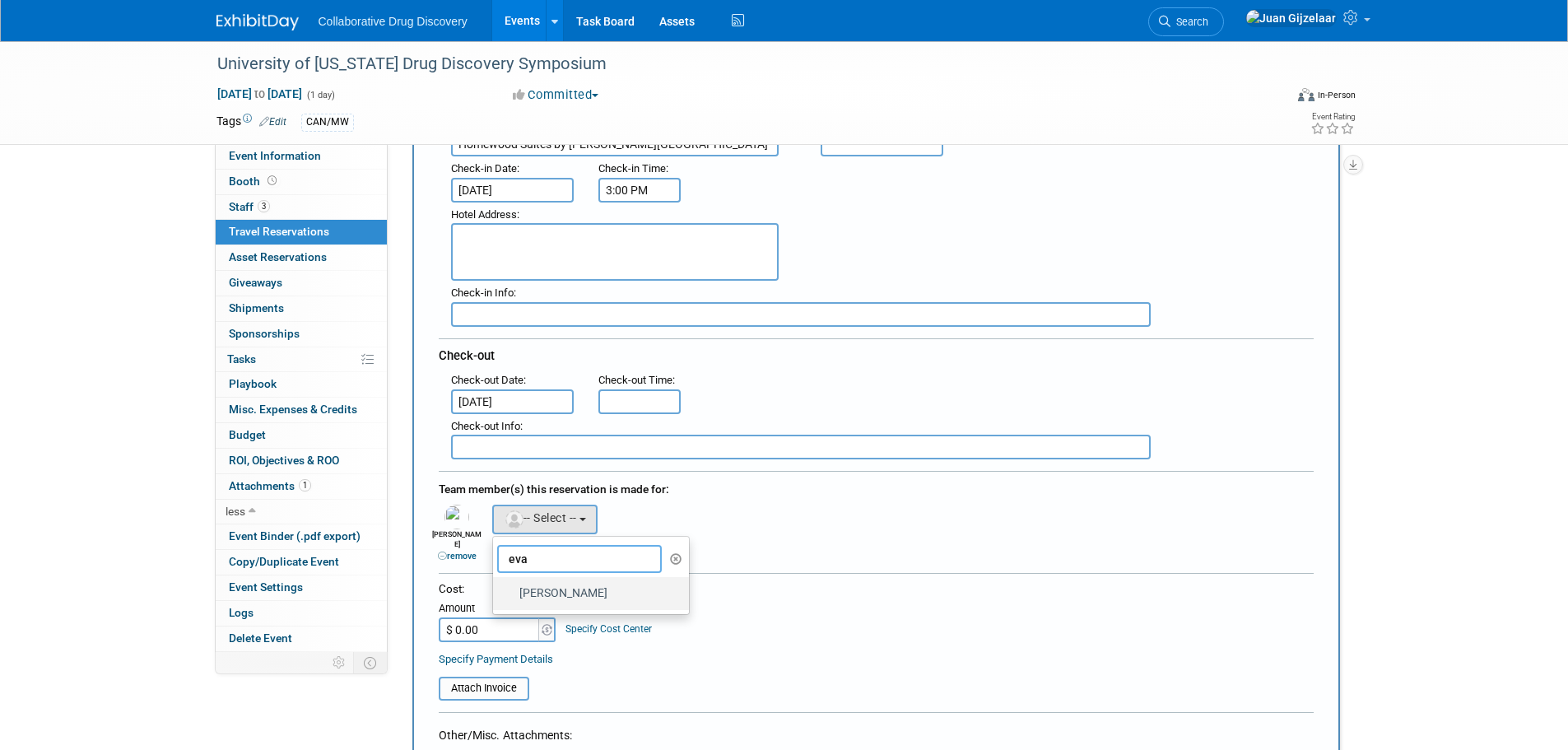
type input "eva"
click at [580, 597] on label "Evan Moriarity" at bounding box center [587, 593] width 172 height 26
click at [496, 597] on input "Evan Moriarity" at bounding box center [490, 591] width 11 height 11
select select "a0e67094-0a37-463d-9cc8-6c4c5eaa9c51"
click at [580, 515] on icon "button" at bounding box center [575, 516] width 10 height 11
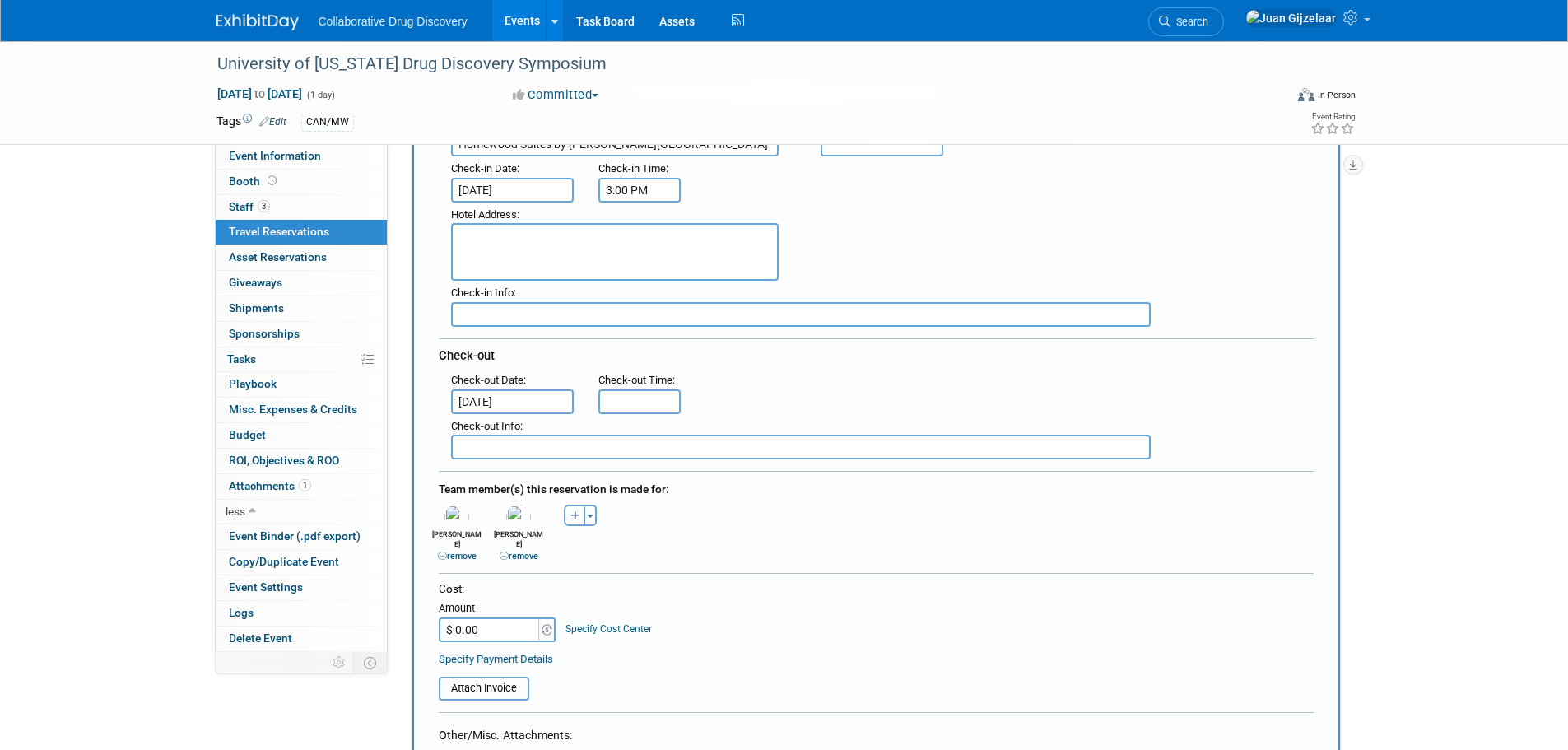
select select
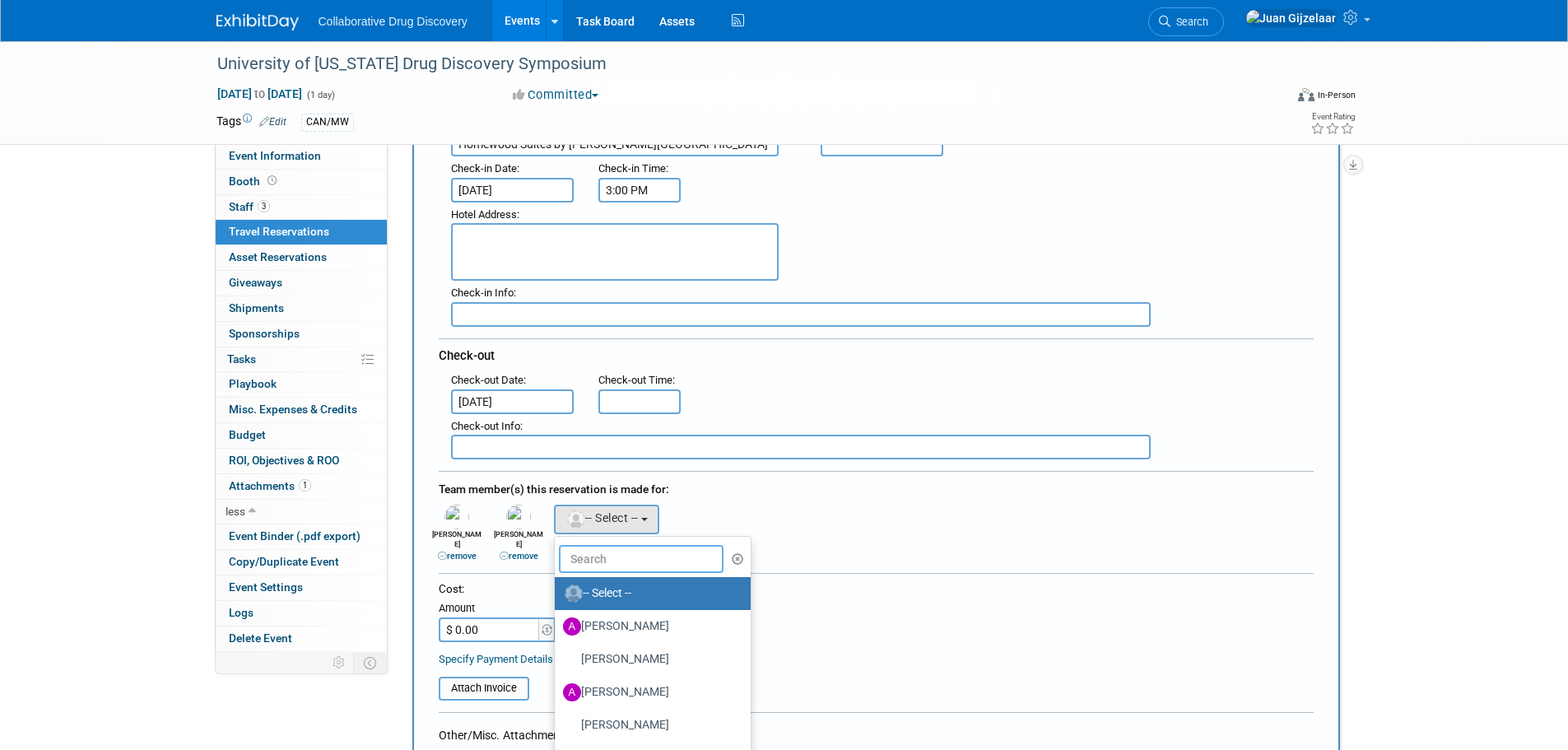
click at [591, 547] on input "text" at bounding box center [641, 558] width 164 height 28
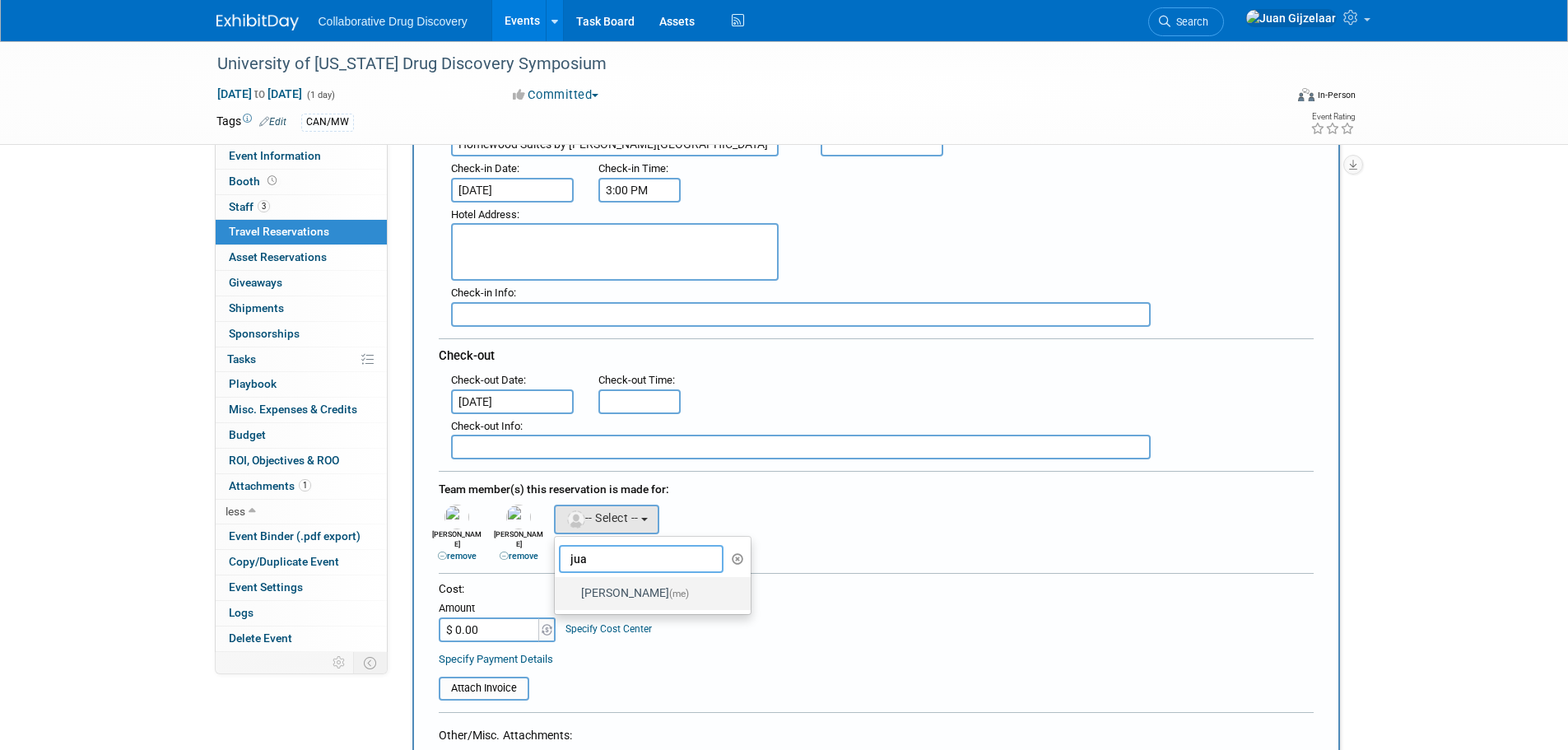
type input "jua"
click at [602, 585] on label "Juan Gijzelaar (me)" at bounding box center [649, 593] width 172 height 26
click at [558, 586] on input "Juan Gijzelaar (me)" at bounding box center [552, 591] width 11 height 11
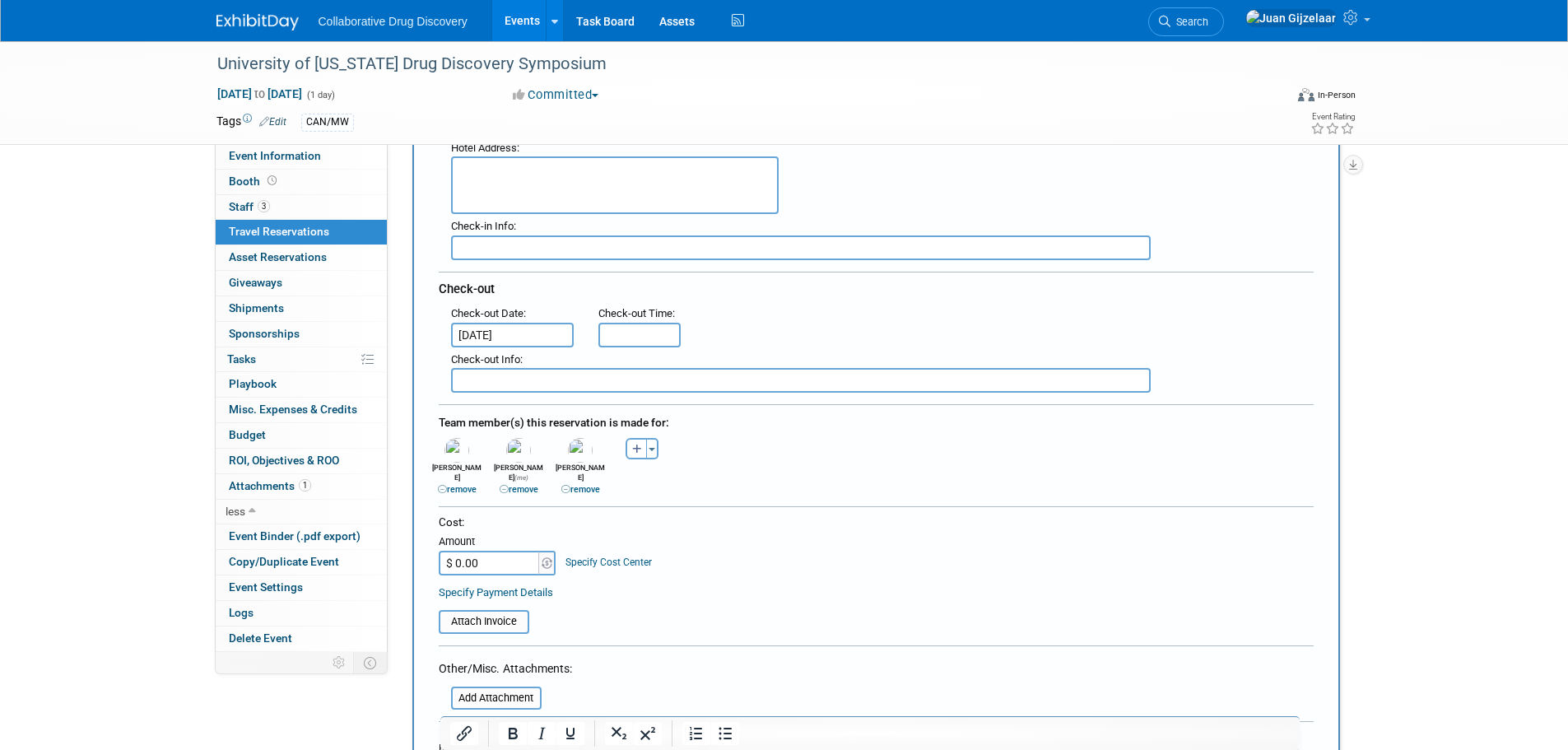
scroll to position [494, 0]
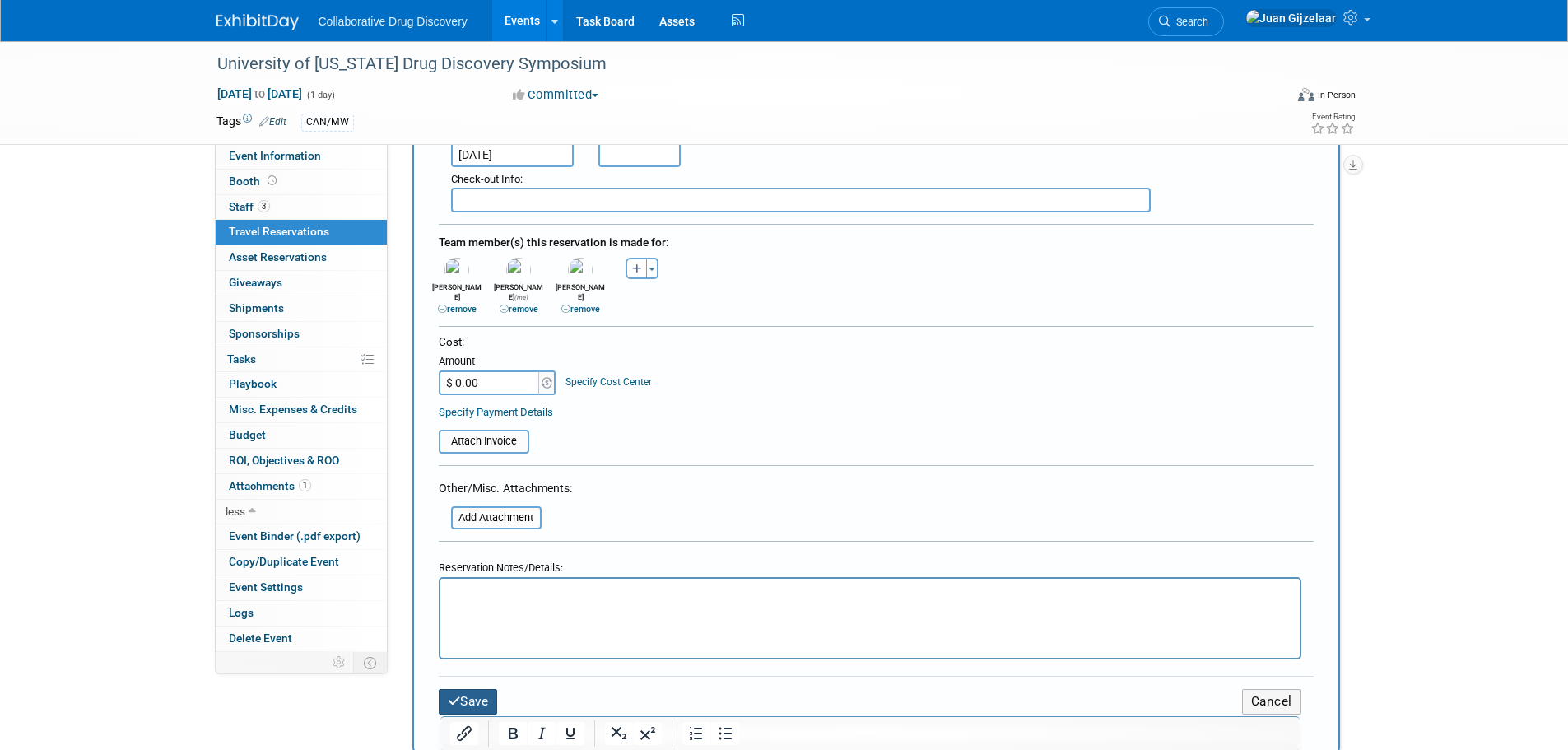
click at [453, 694] on icon "submit" at bounding box center [455, 701] width 13 height 13
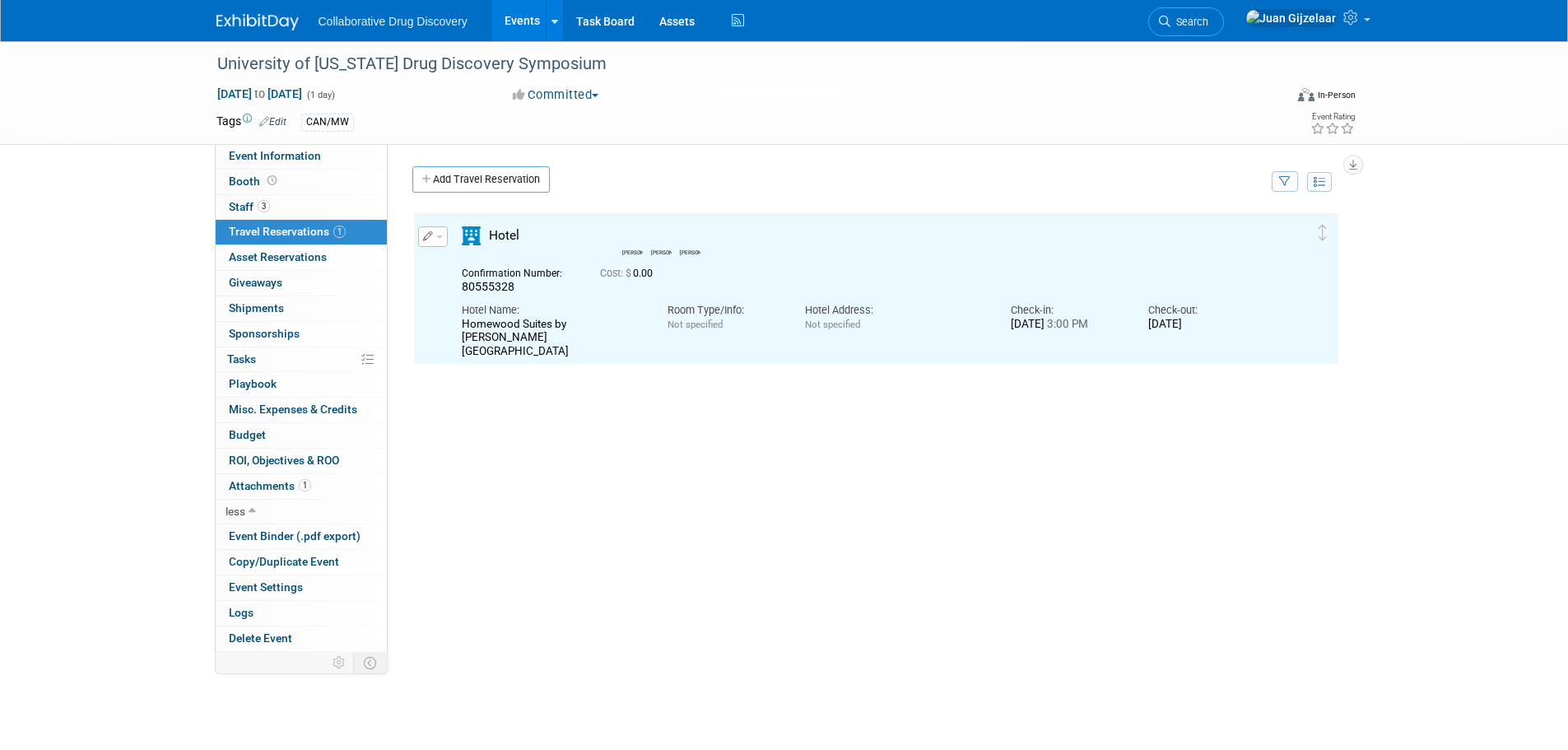
scroll to position [0, 0]
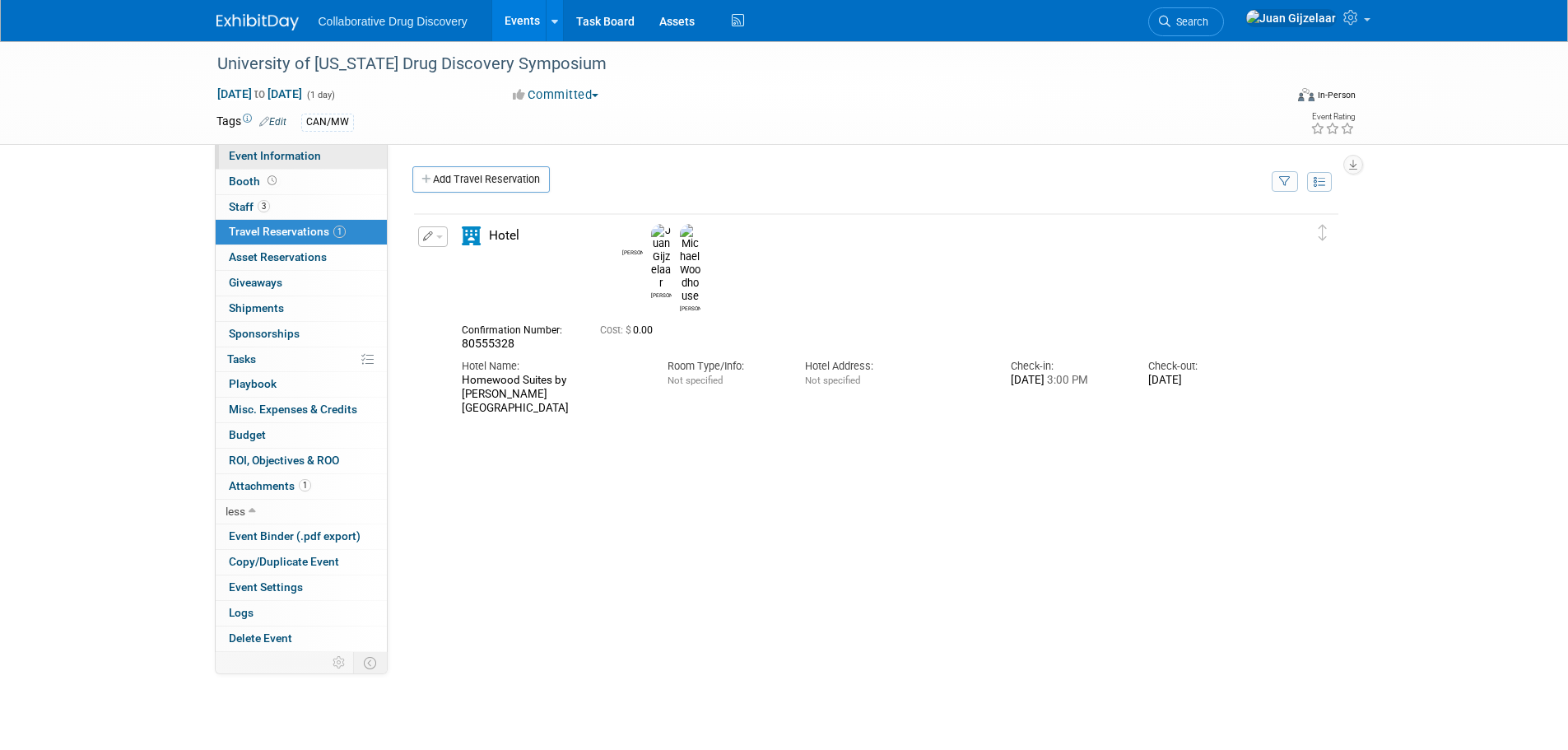
click at [266, 151] on span "Event Information" at bounding box center [275, 155] width 92 height 13
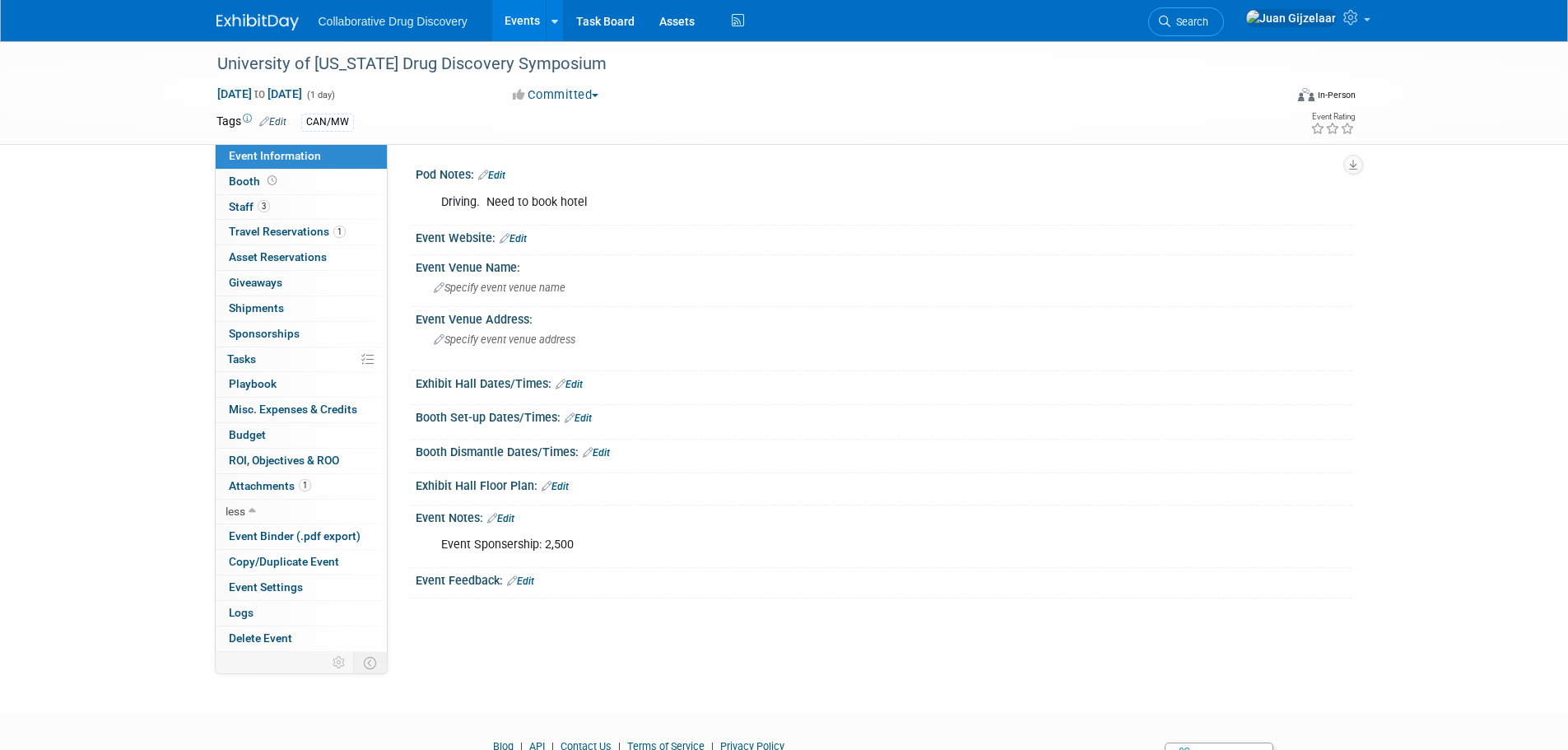
click at [497, 174] on link "Edit" at bounding box center [492, 175] width 27 height 12
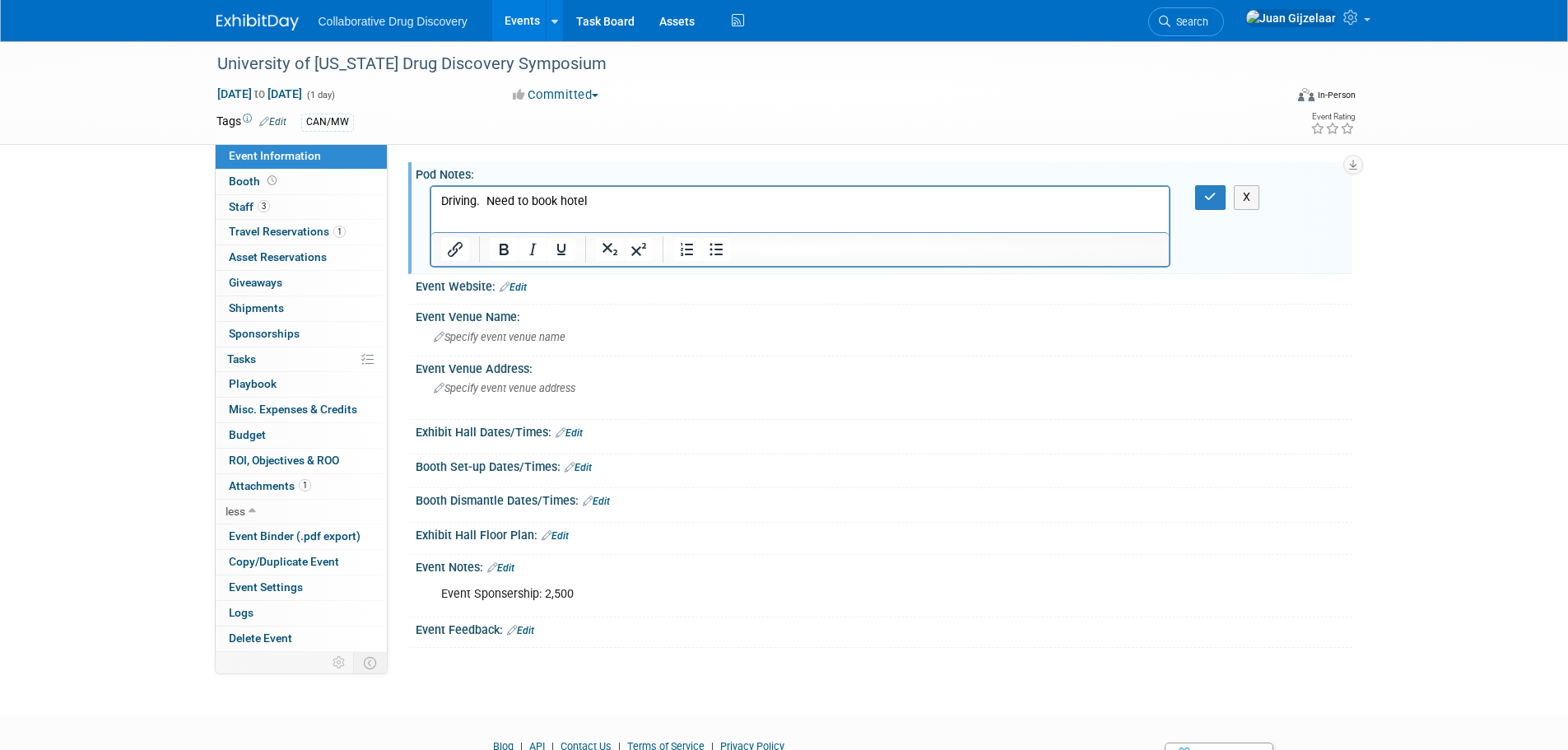
click at [607, 203] on p "Driving. Need to book hotel" at bounding box center [800, 202] width 719 height 16
click at [1206, 200] on icon "button" at bounding box center [1211, 196] width 13 height 12
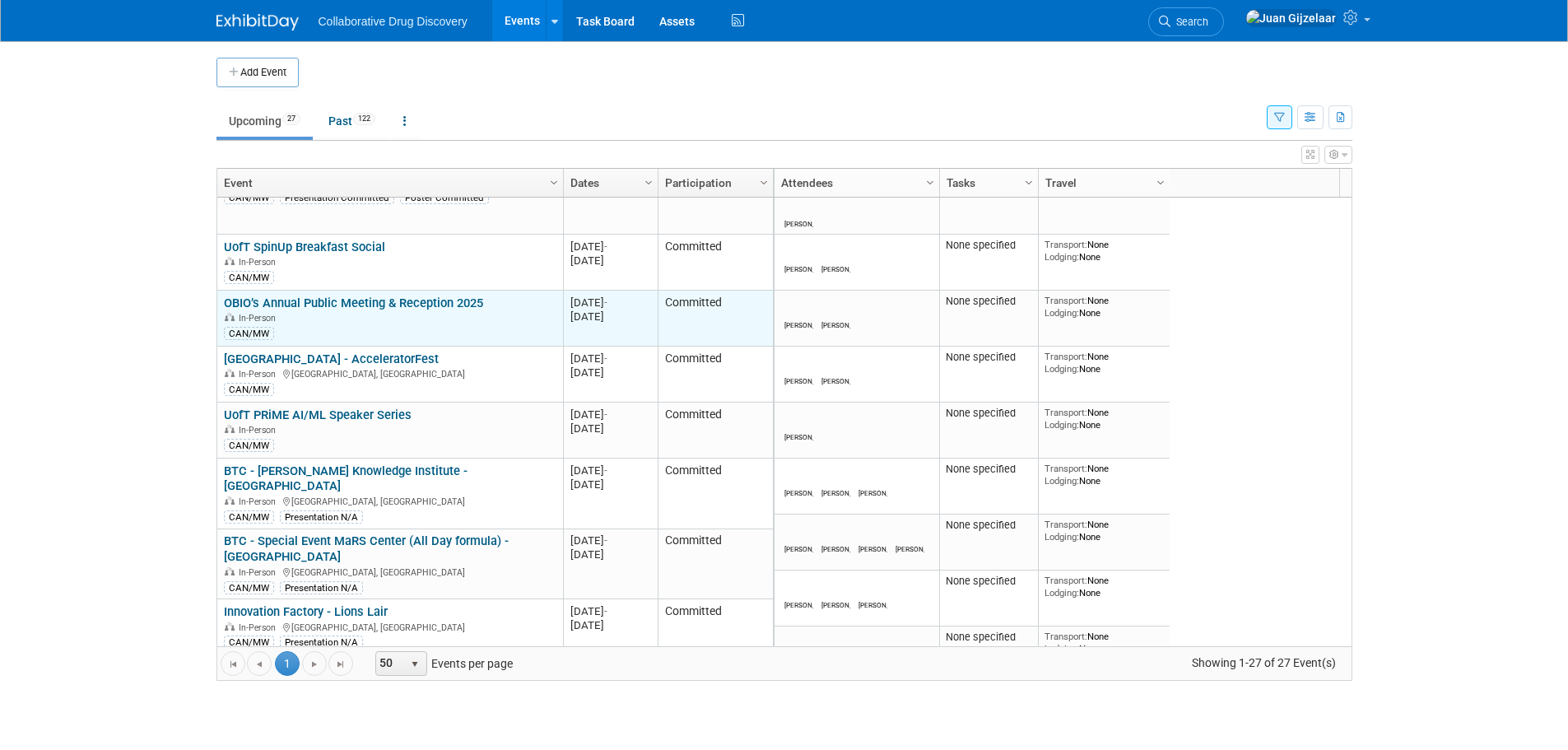
scroll to position [197, 0]
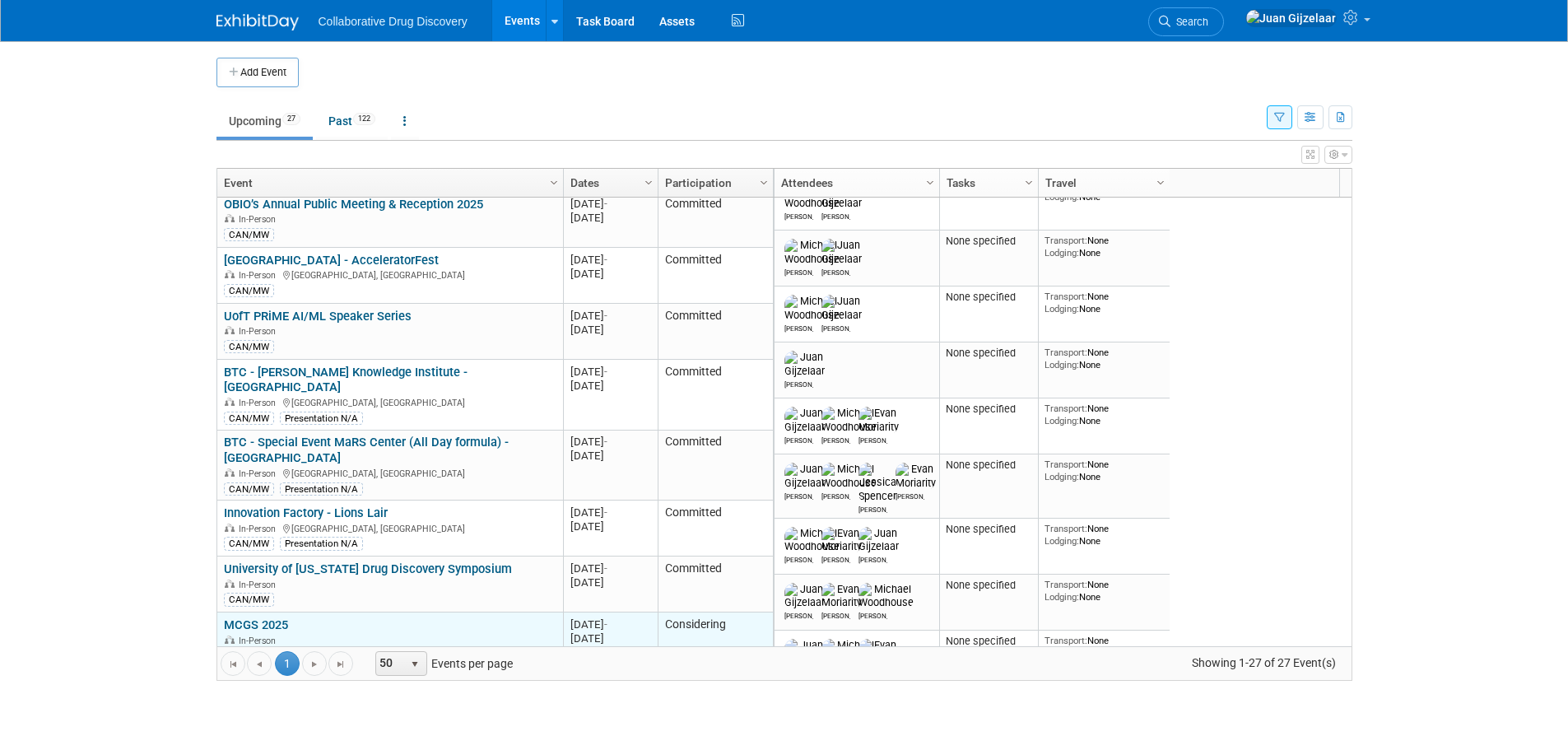
click at [257, 617] on link "MCGS 2025" at bounding box center [256, 624] width 64 height 15
